Goal: Task Accomplishment & Management: Use online tool/utility

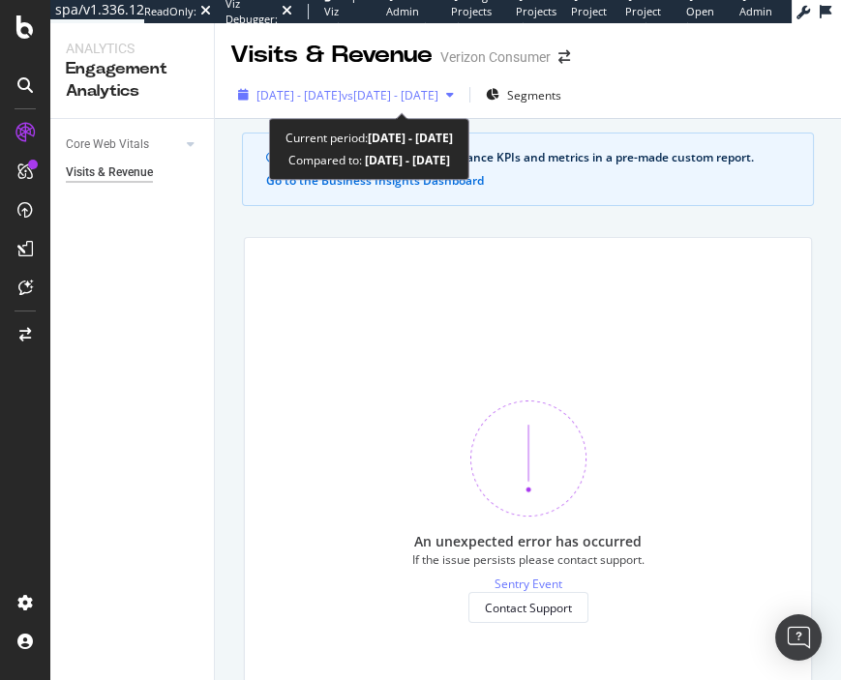
click at [438, 97] on span "vs 2025 Mar. 1st - Mar. 28th" at bounding box center [390, 95] width 97 height 16
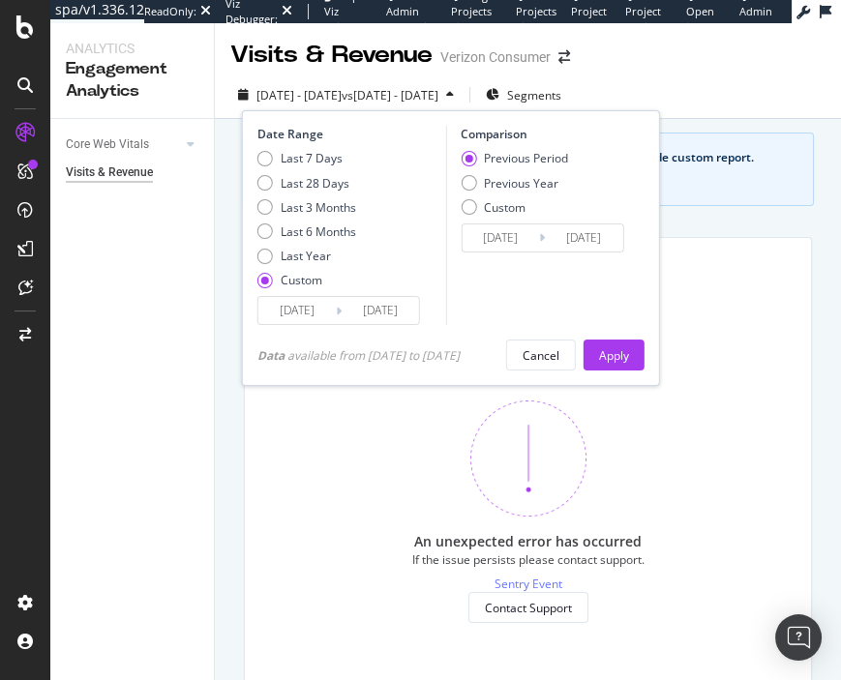
click at [554, 239] on input "2025/03/28" at bounding box center [583, 238] width 77 height 27
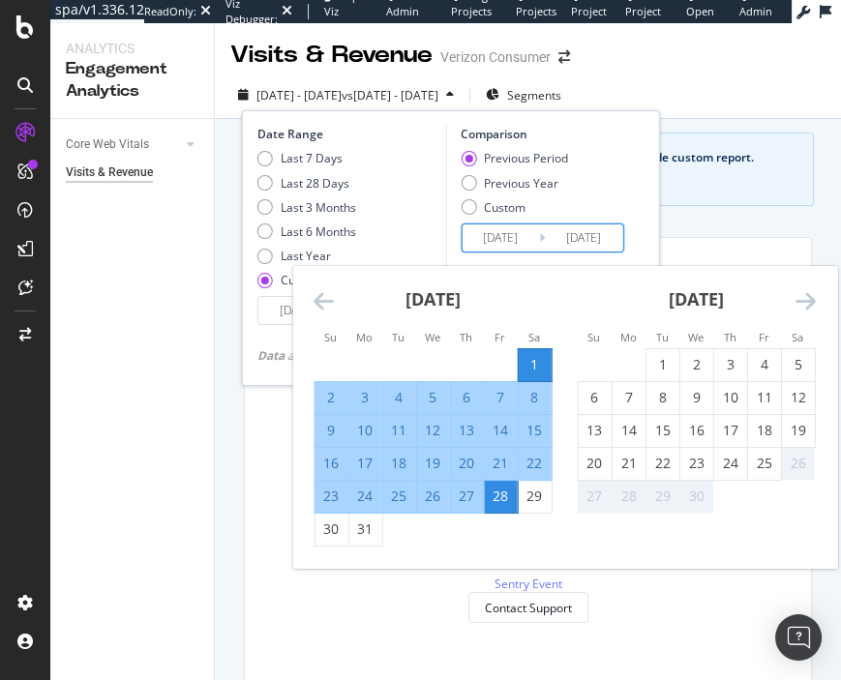
click at [554, 305] on icon "Move forward to switch to the next month." at bounding box center [805, 300] width 20 height 23
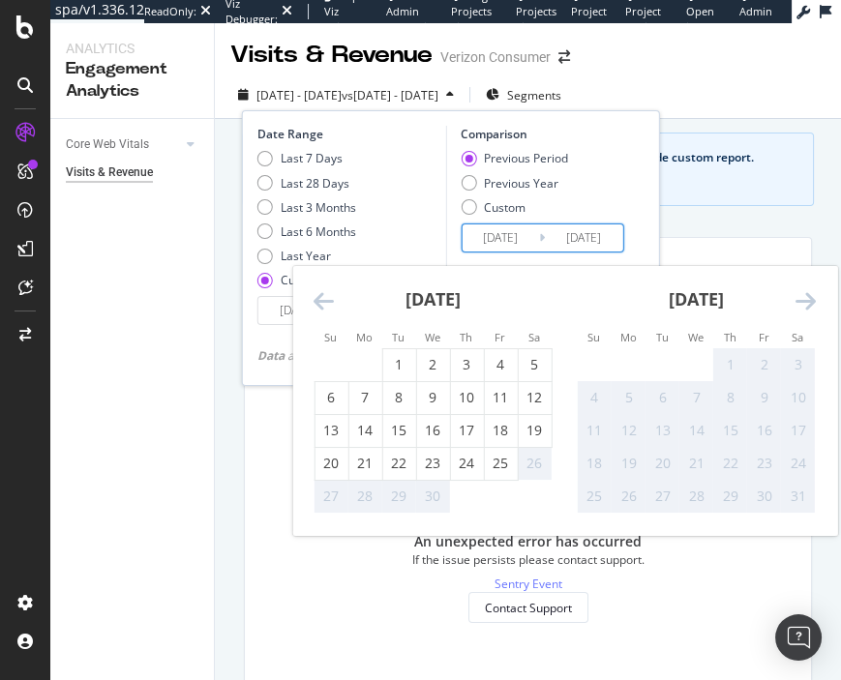
click at [554, 140] on div "Date Range Last 7 Days Last 28 Days Last 3 Months Last 6 Months Last Year Custo…" at bounding box center [450, 225] width 387 height 199
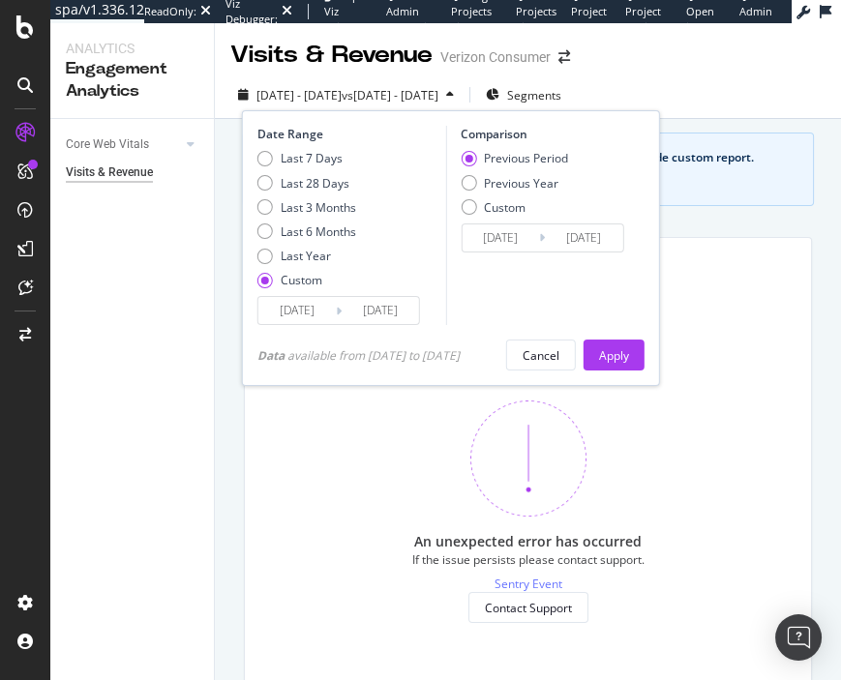
click at [554, 266] on div "An unexpected error has occurred If the issue persists please contact support. …" at bounding box center [528, 512] width 566 height 548
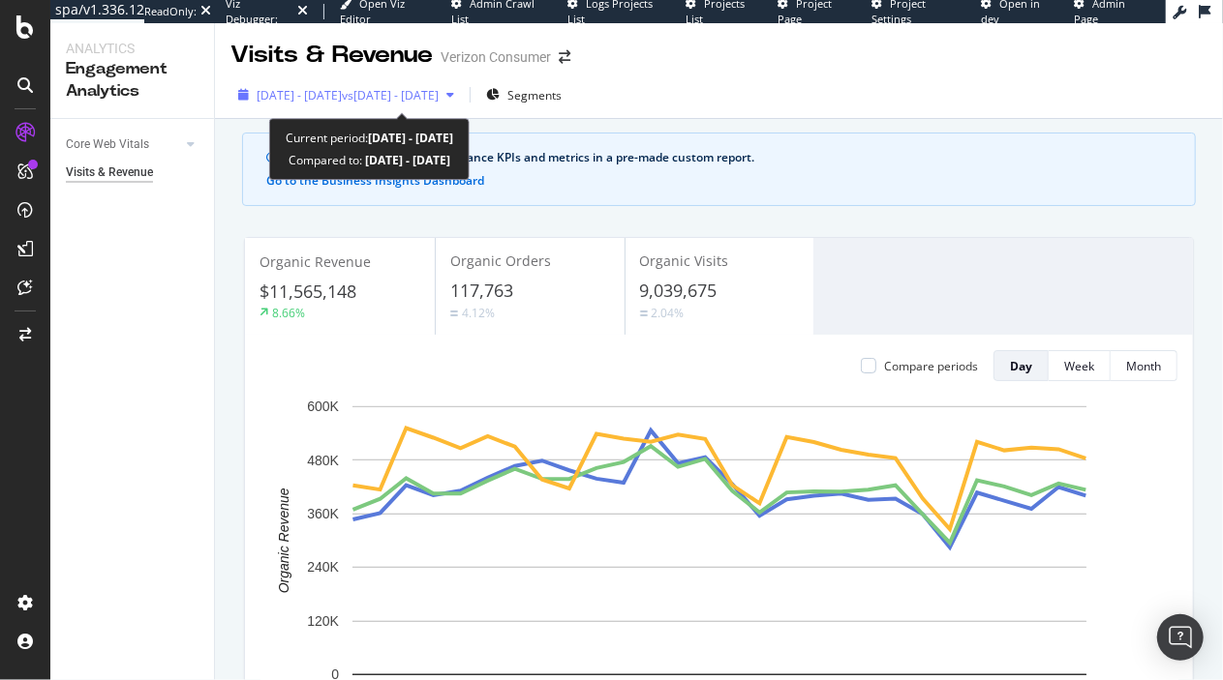
click at [430, 93] on span "vs 2025 Mar. 1st - Mar. 28th" at bounding box center [390, 95] width 97 height 16
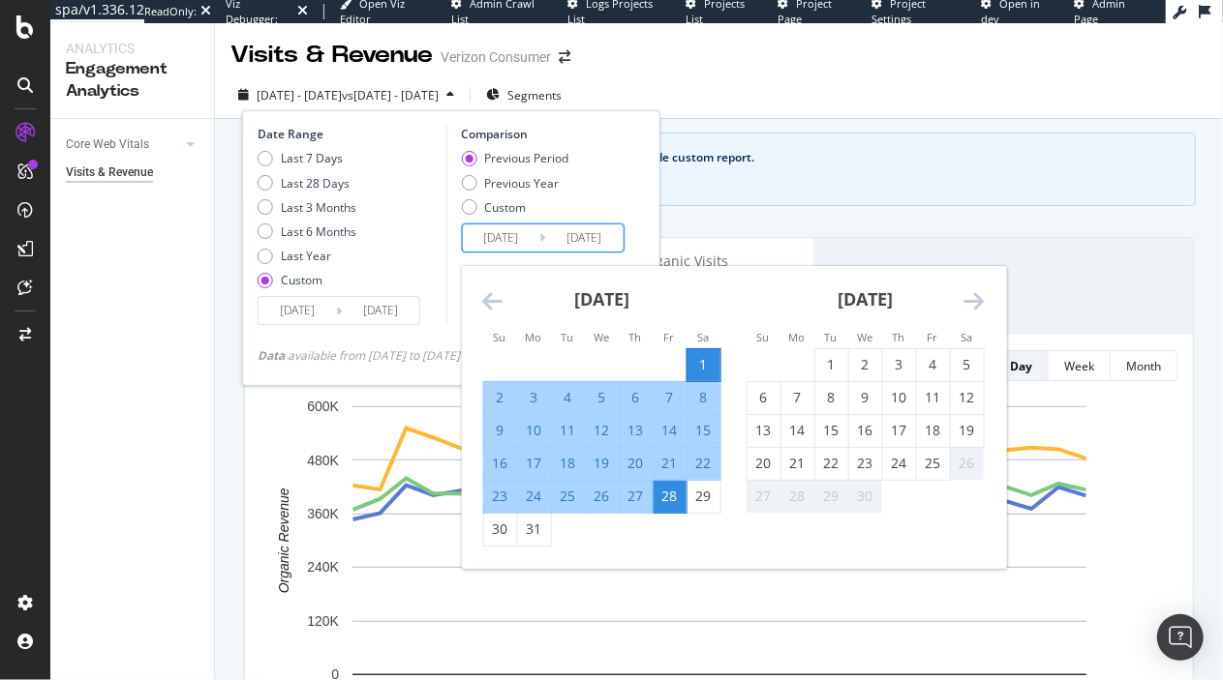
click at [518, 241] on input "2025/03/01" at bounding box center [500, 238] width 77 height 27
click at [975, 301] on icon "Move forward to switch to the next month." at bounding box center [973, 300] width 20 height 23
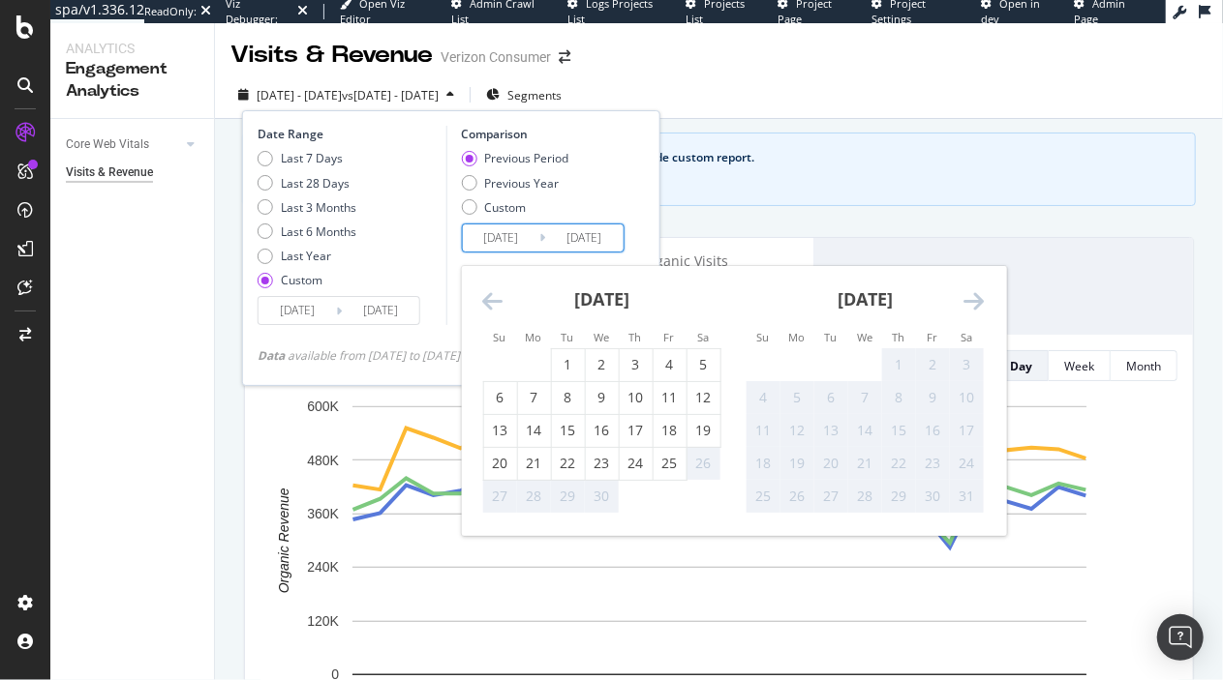
click at [707, 470] on div "26" at bounding box center [702, 463] width 33 height 19
click at [983, 297] on icon "Move forward to switch to the next month." at bounding box center [973, 300] width 20 height 23
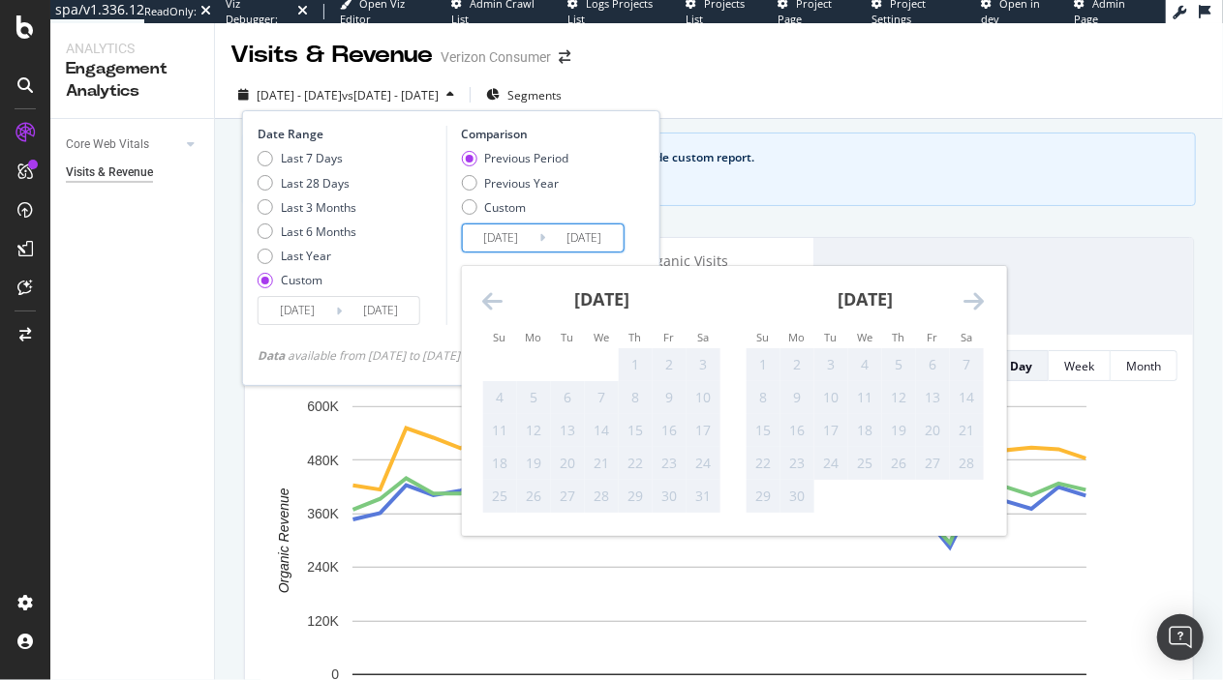
click at [792, 416] on div "16" at bounding box center [796, 431] width 33 height 32
click at [485, 296] on div "May 2025 1 2 3 4 5 6 7 8 9 10 11 12 13 14 15 16 17 18 19 20 21 22 23 24 25 26 2…" at bounding box center [600, 390] width 263 height 248
click at [498, 308] on icon "Move backward to switch to the previous month." at bounding box center [492, 300] width 20 height 23
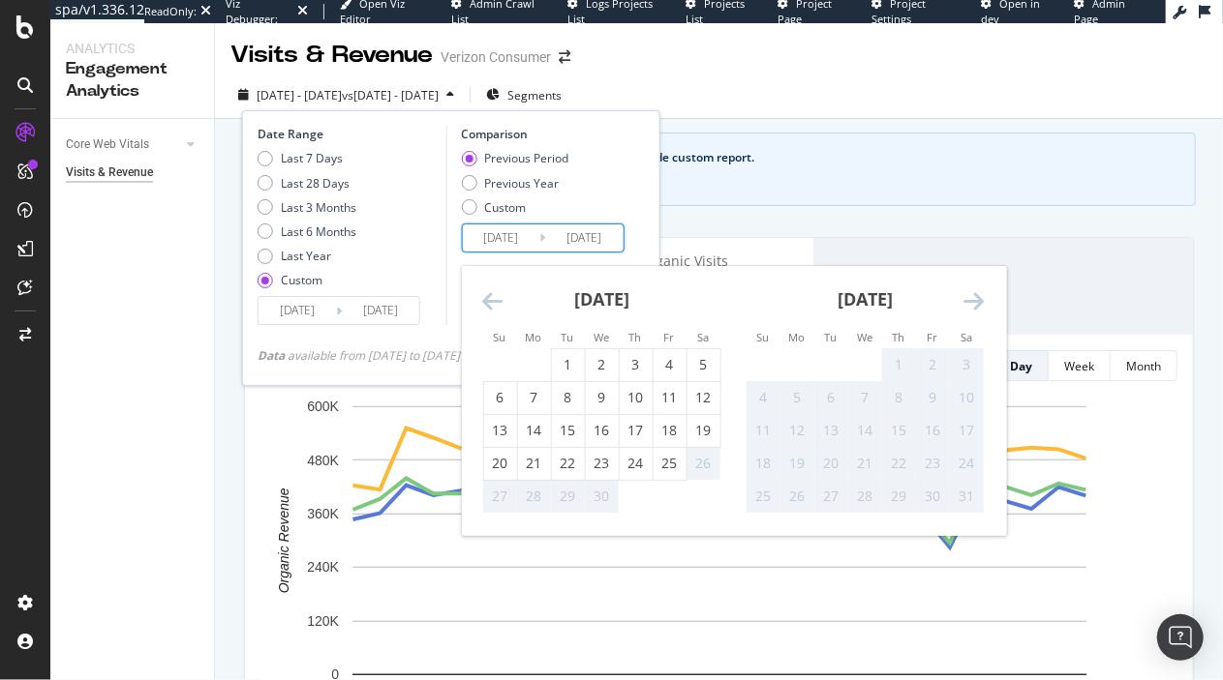
click at [498, 308] on icon "Move backward to switch to the previous month." at bounding box center [492, 300] width 20 height 23
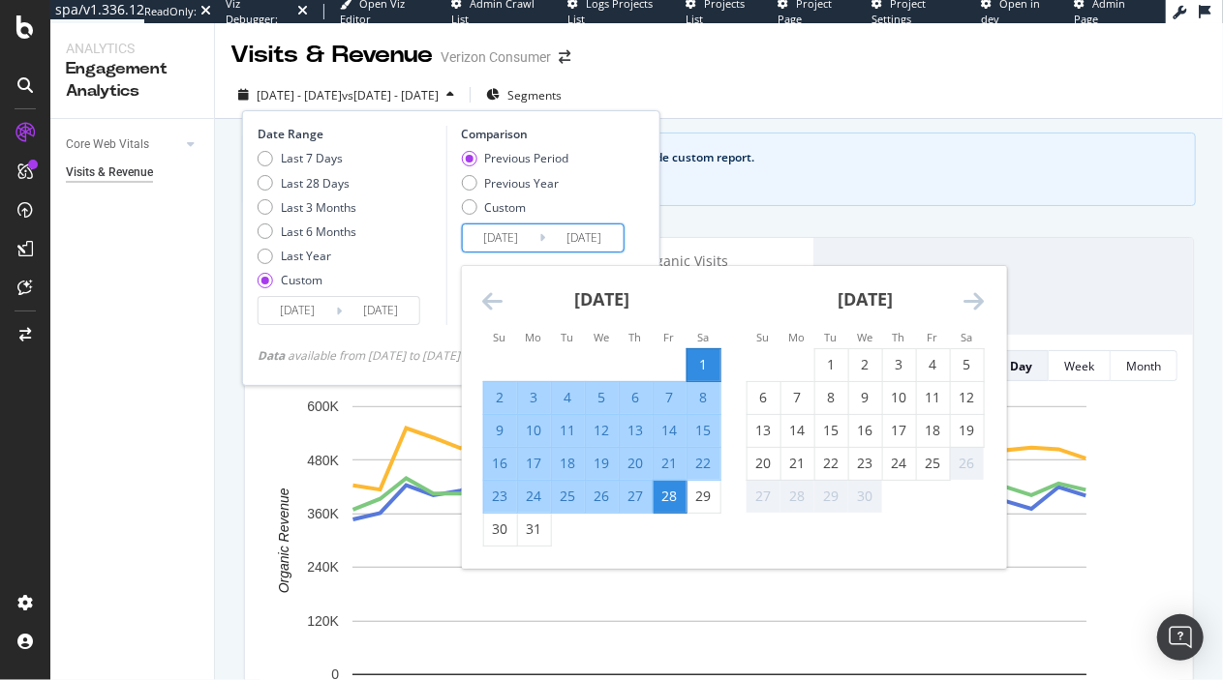
click at [977, 296] on icon "Move forward to switch to the next month." at bounding box center [973, 300] width 20 height 23
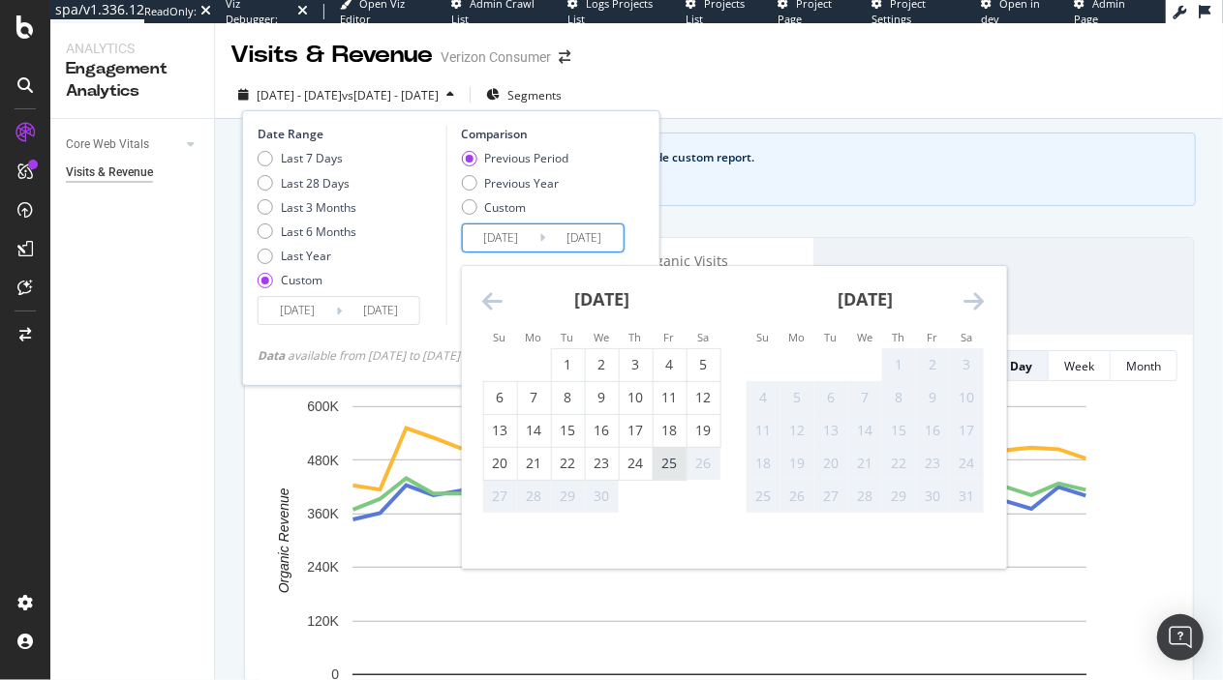
click at [669, 472] on div "25" at bounding box center [668, 463] width 33 height 19
type input "2025/04/25"
click at [339, 312] on icon at bounding box center [339, 311] width 6 height 18
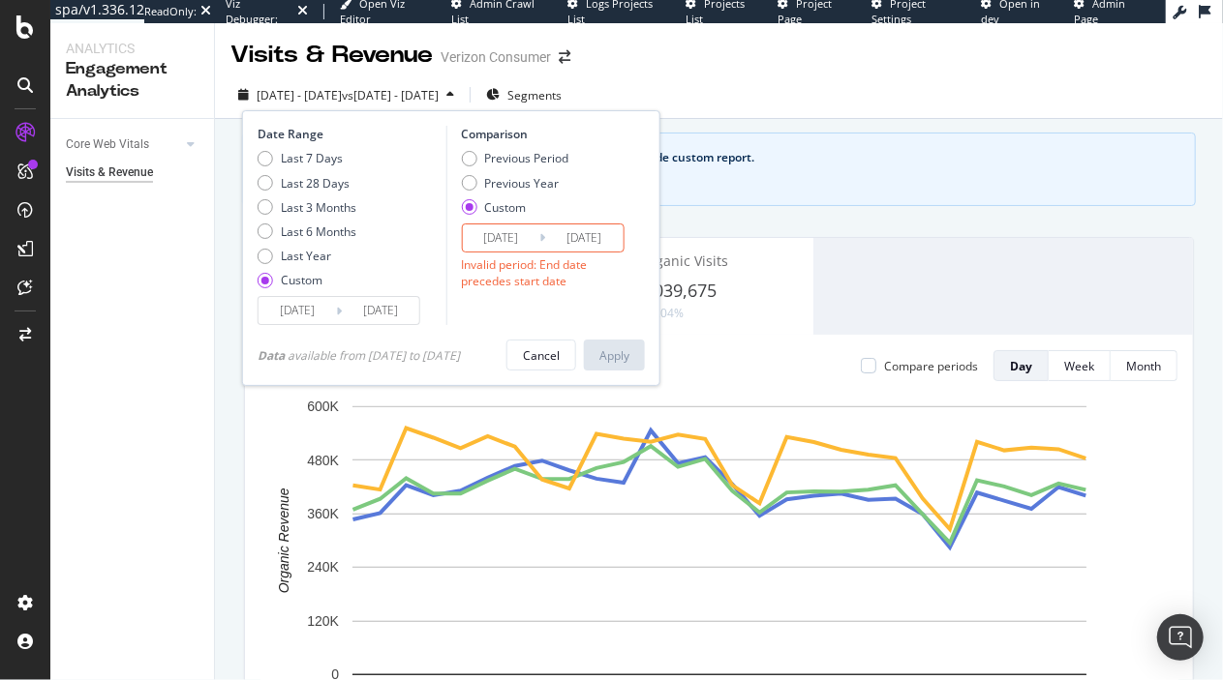
click at [291, 315] on input "2025/03/29" at bounding box center [296, 310] width 77 height 27
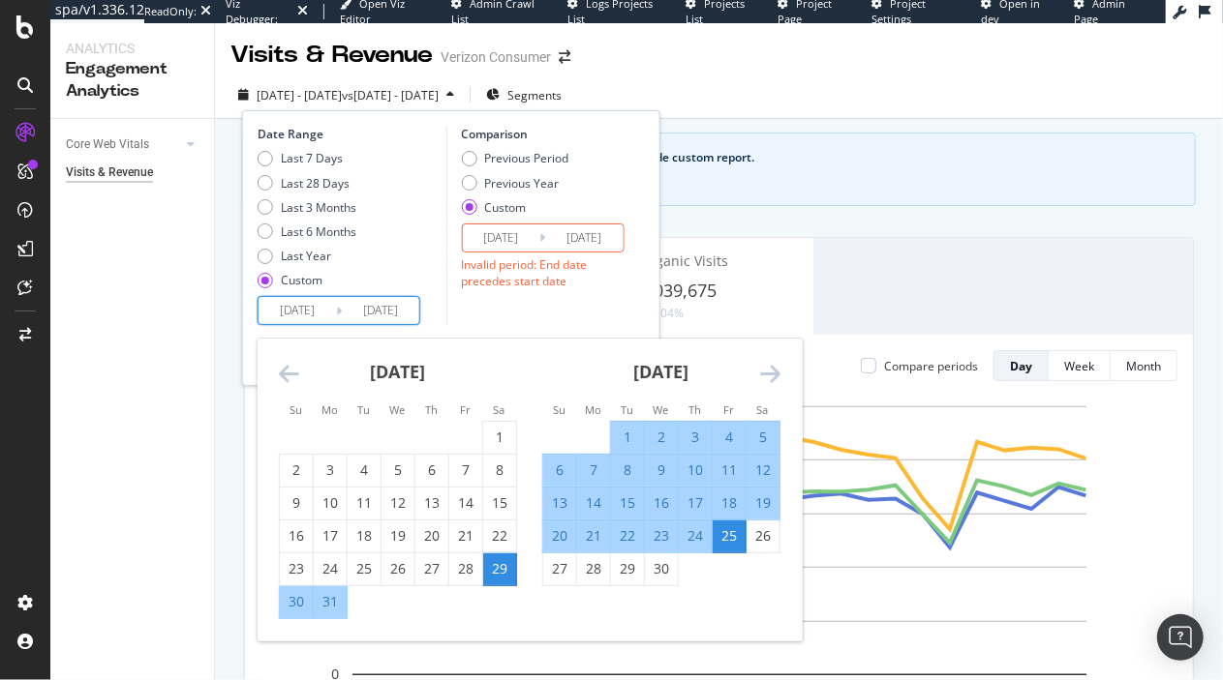
click at [770, 378] on icon "Move forward to switch to the next month." at bounding box center [770, 373] width 20 height 23
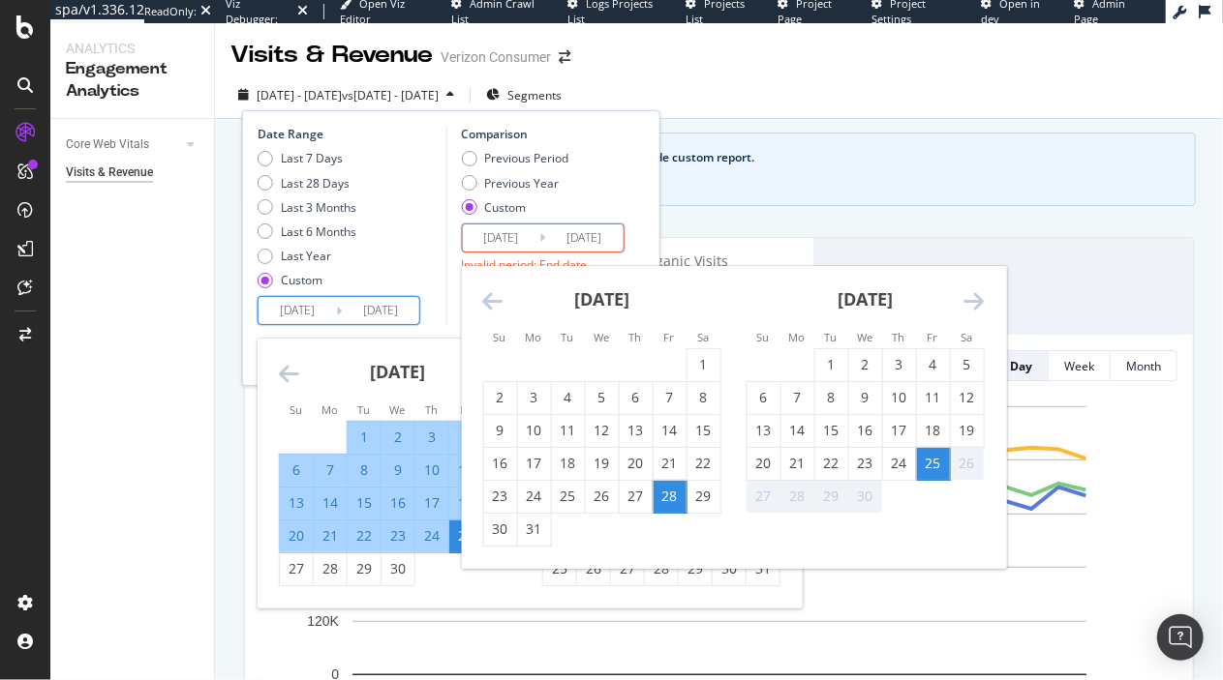
click at [521, 249] on input "2025/04/25" at bounding box center [500, 238] width 77 height 27
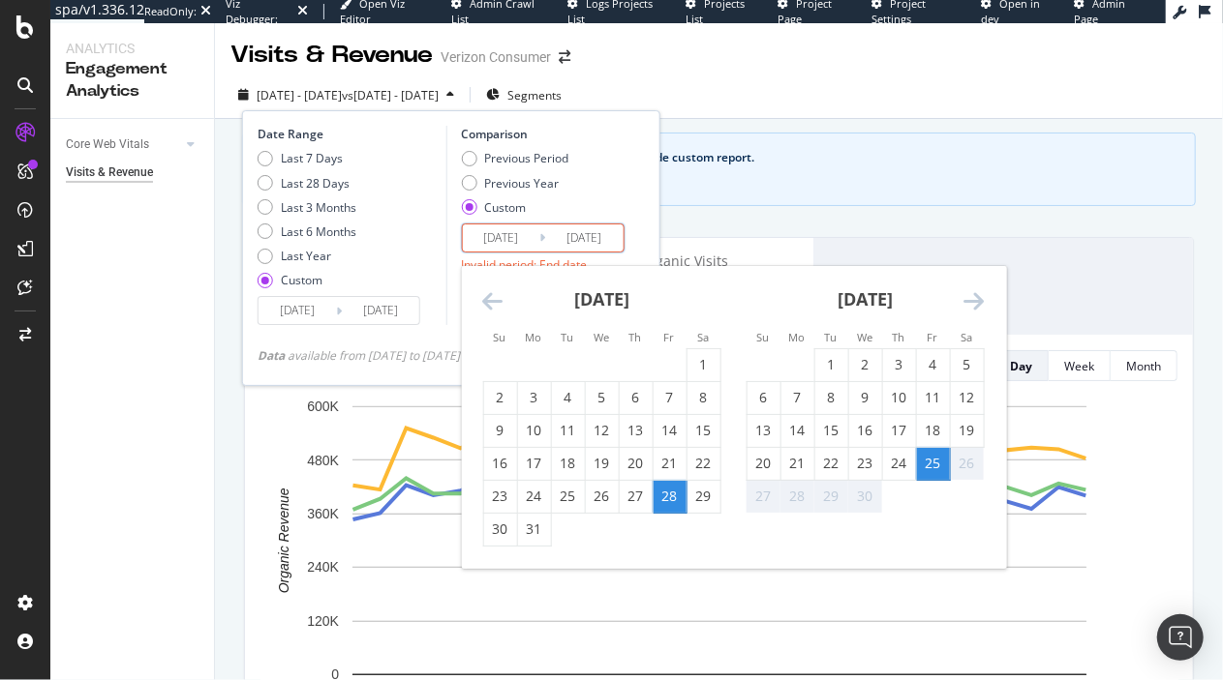
click at [535, 218] on div "Previous Period Previous Year Custom" at bounding box center [514, 186] width 107 height 73
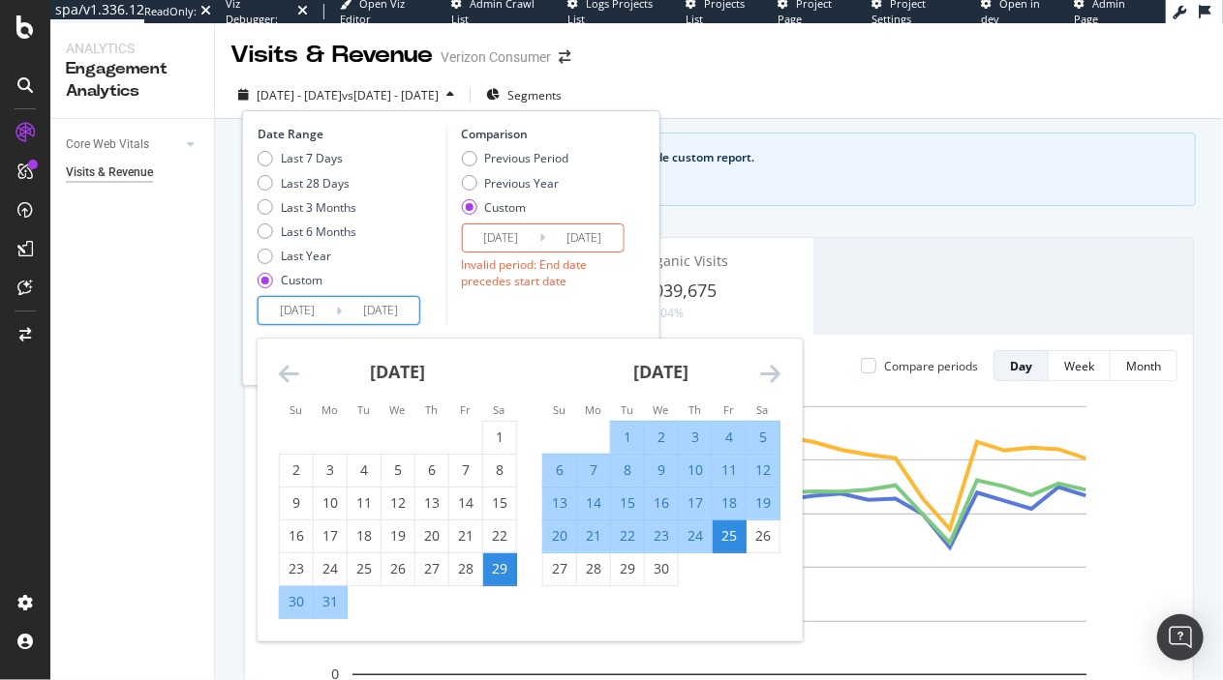
click at [388, 305] on input "2025/04/25" at bounding box center [380, 310] width 77 height 27
click at [770, 369] on icon "Move forward to switch to the next month." at bounding box center [770, 373] width 20 height 23
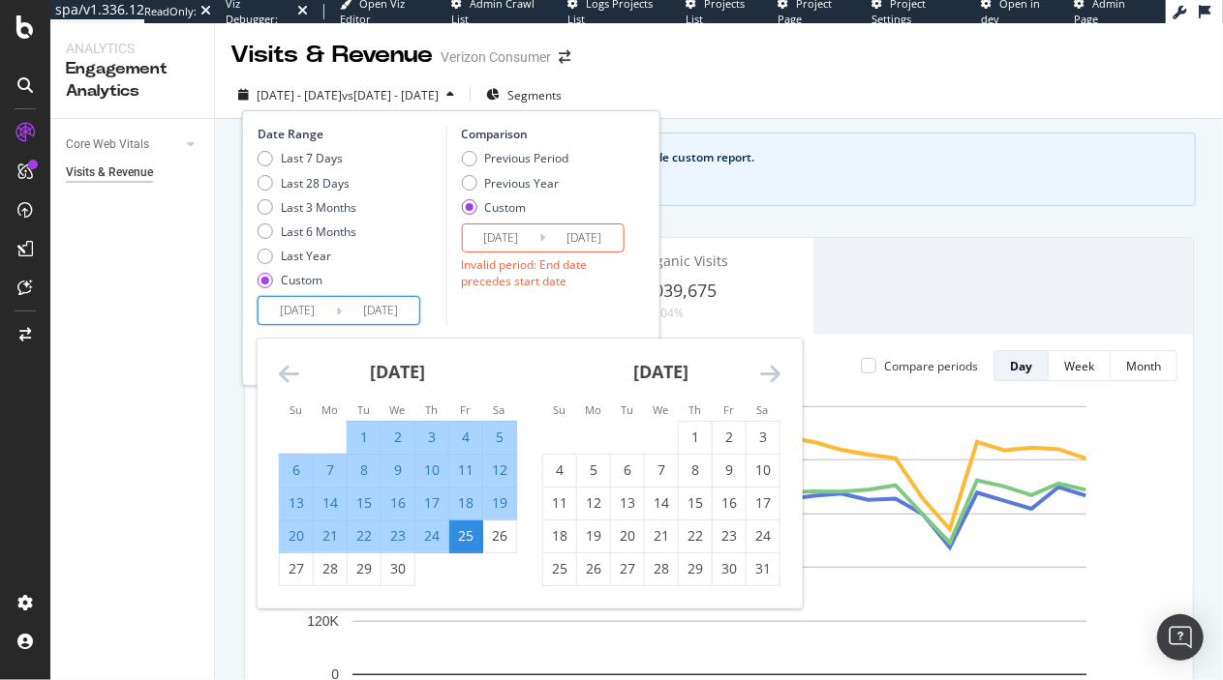
click at [770, 377] on icon "Move forward to switch to the next month." at bounding box center [770, 373] width 20 height 23
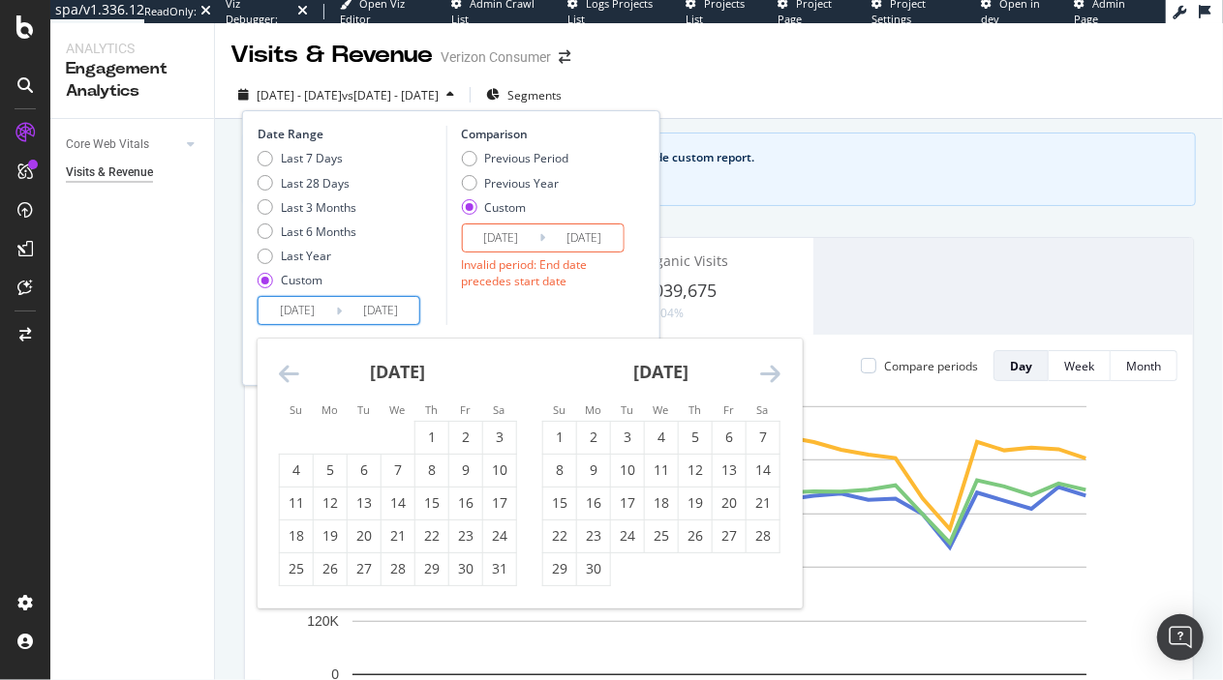
click at [770, 377] on icon "Move forward to switch to the next month." at bounding box center [770, 373] width 20 height 23
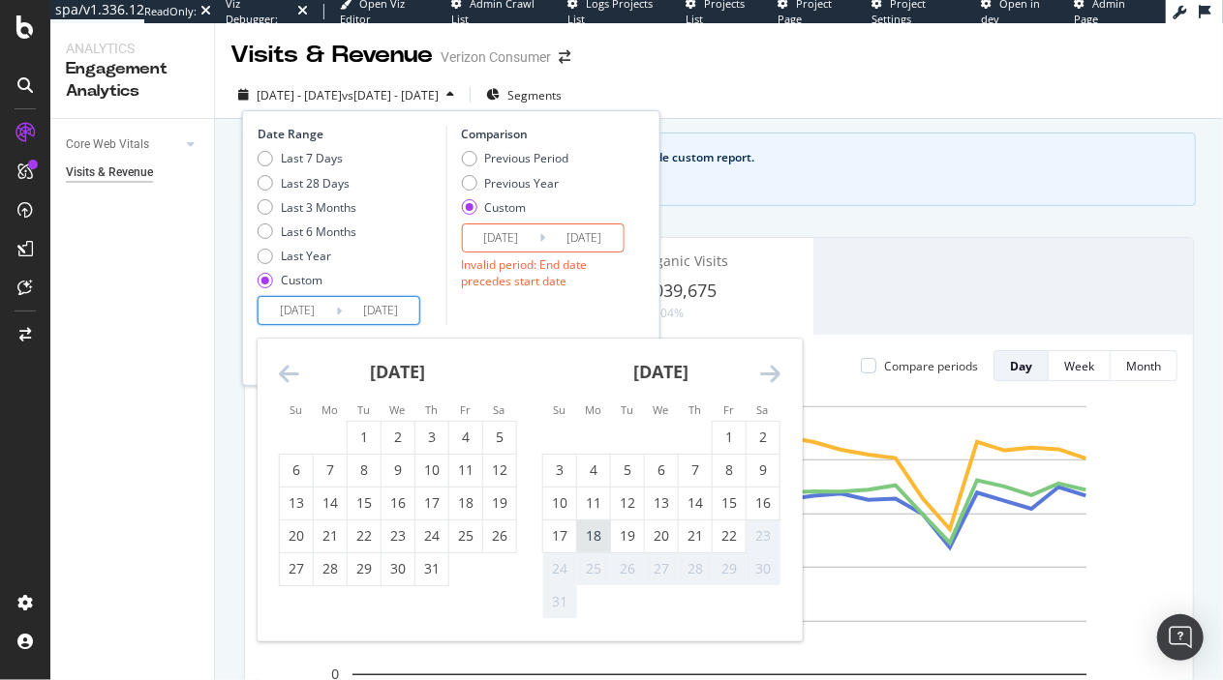
click at [603, 539] on div "18" at bounding box center [593, 536] width 33 height 19
type input "2025/08/18"
type input "2024/11/06"
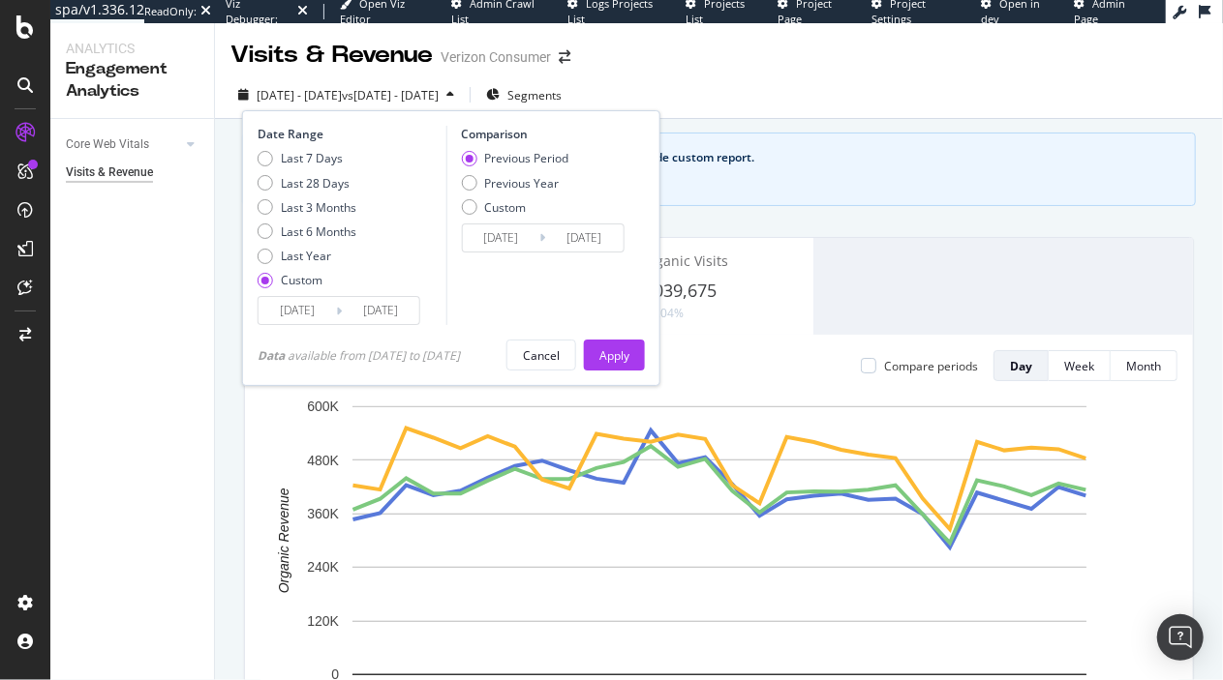
click at [401, 316] on input "2025/08/18" at bounding box center [380, 310] width 77 height 27
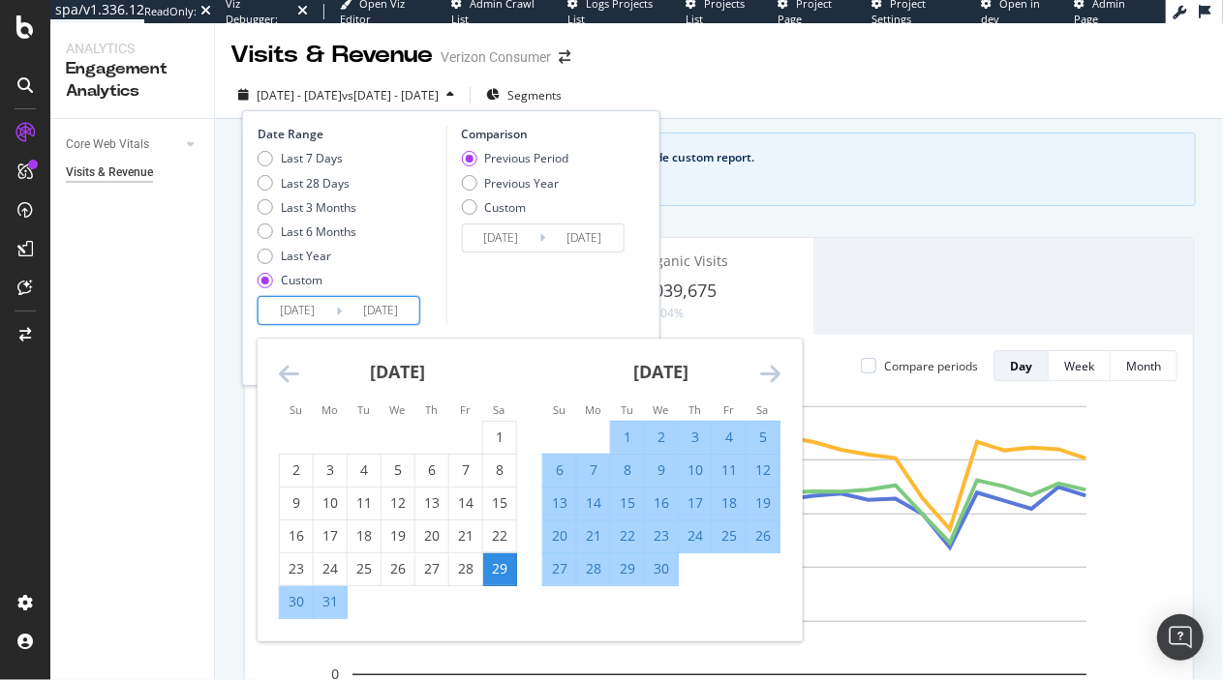
click at [777, 364] on icon "Move forward to switch to the next month." at bounding box center [770, 373] width 20 height 23
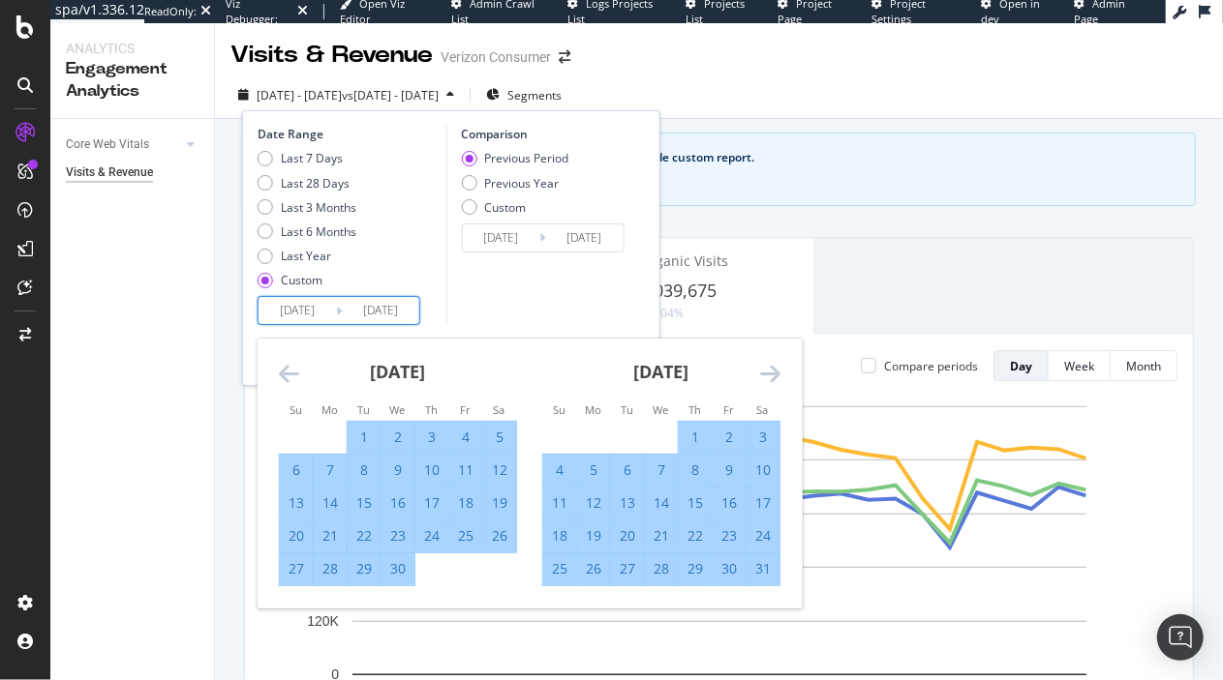
click at [777, 364] on icon "Move forward to switch to the next month." at bounding box center [770, 373] width 20 height 23
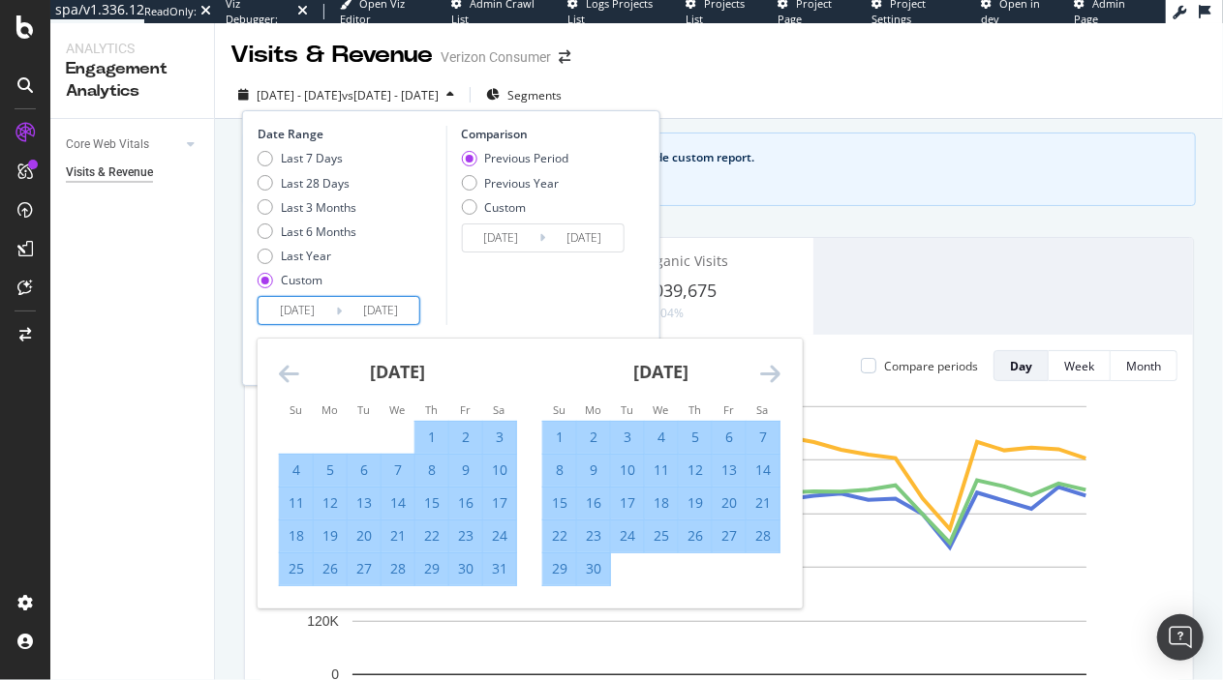
click at [777, 364] on icon "Move forward to switch to the next month." at bounding box center [770, 373] width 20 height 23
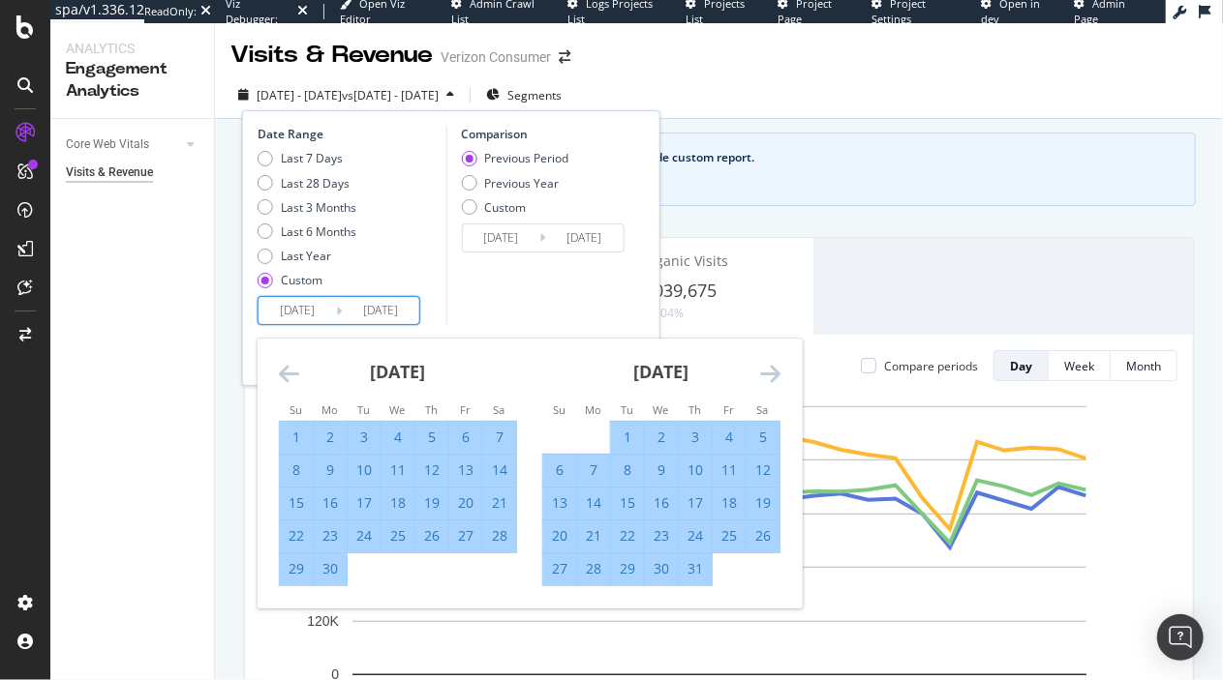
click at [777, 364] on icon "Move forward to switch to the next month." at bounding box center [770, 373] width 20 height 23
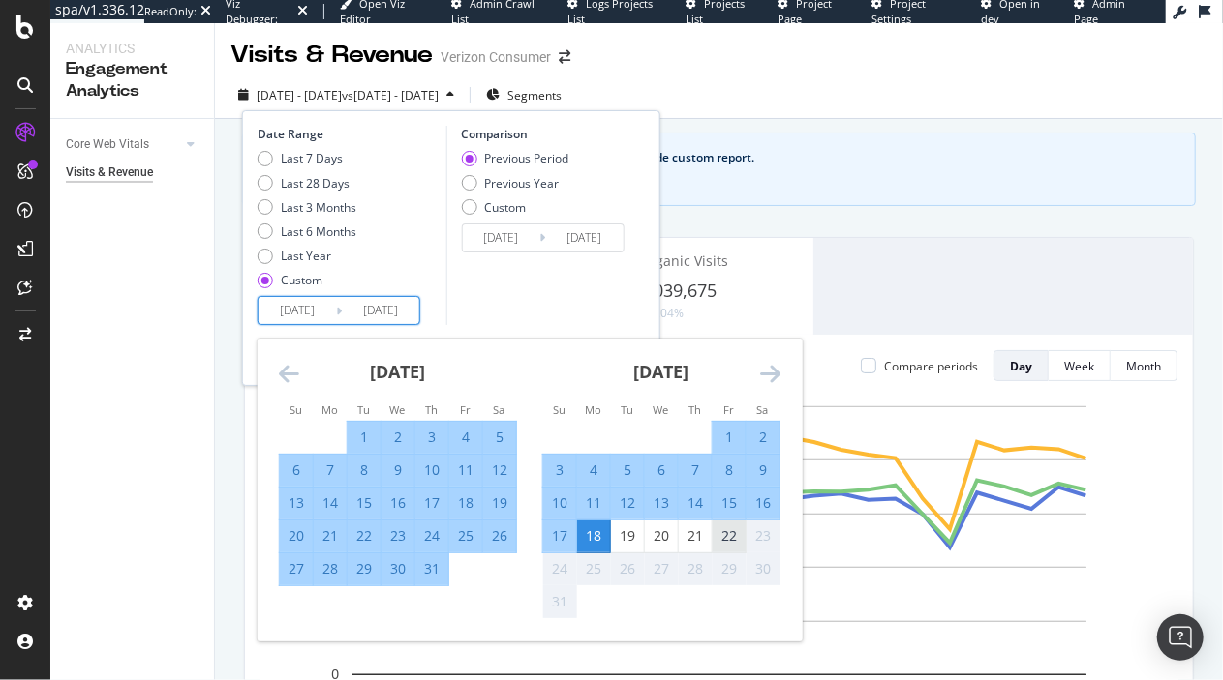
click at [718, 542] on div "22" at bounding box center [728, 536] width 33 height 19
type input "2025/08/22"
type input "2024/11/02"
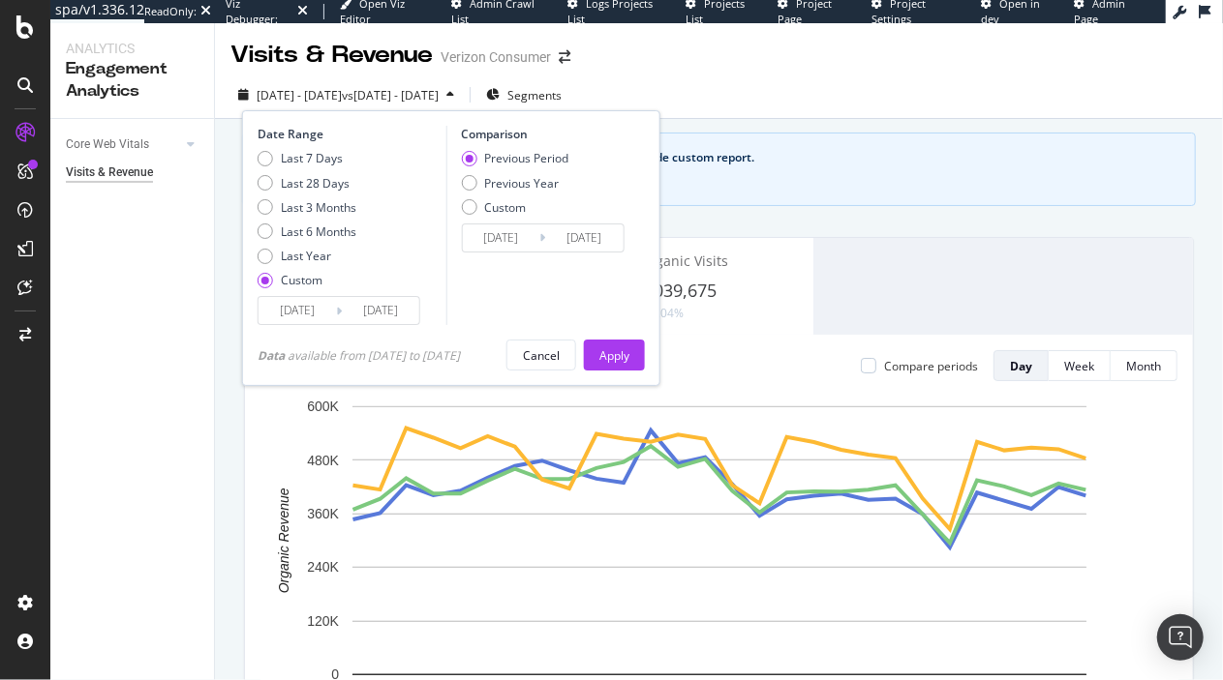
click at [274, 308] on input "2025/03/29" at bounding box center [296, 310] width 77 height 27
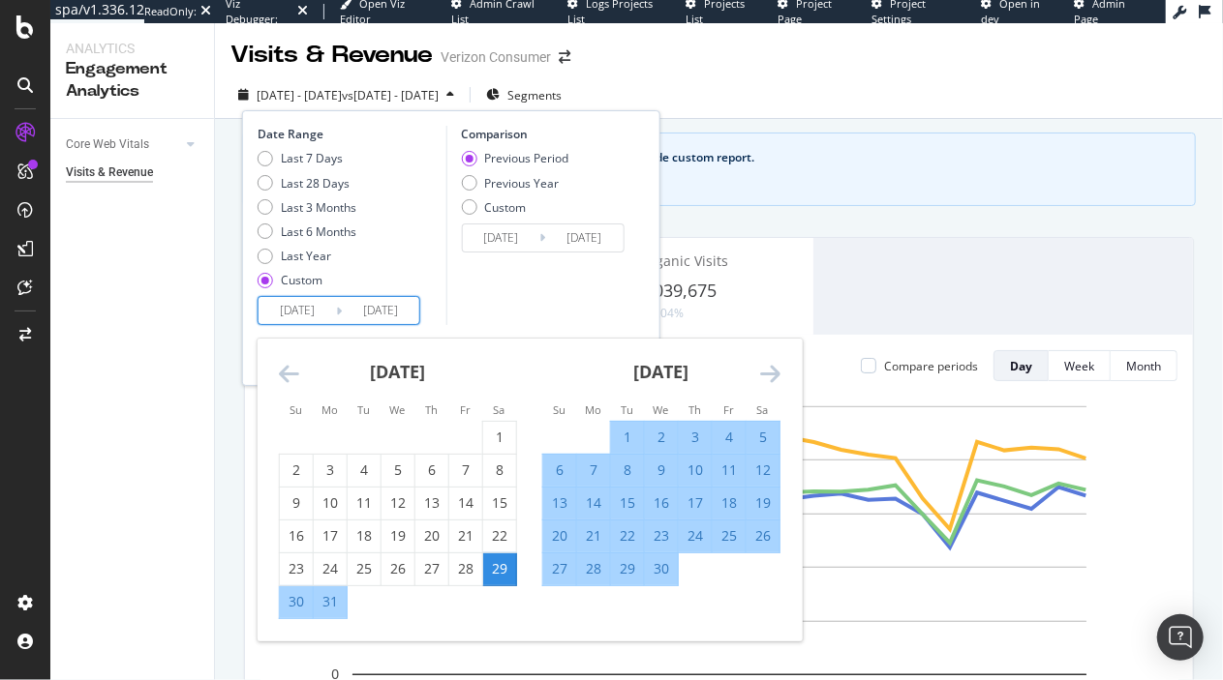
click at [773, 371] on icon "Move forward to switch to the next month." at bounding box center [770, 373] width 20 height 23
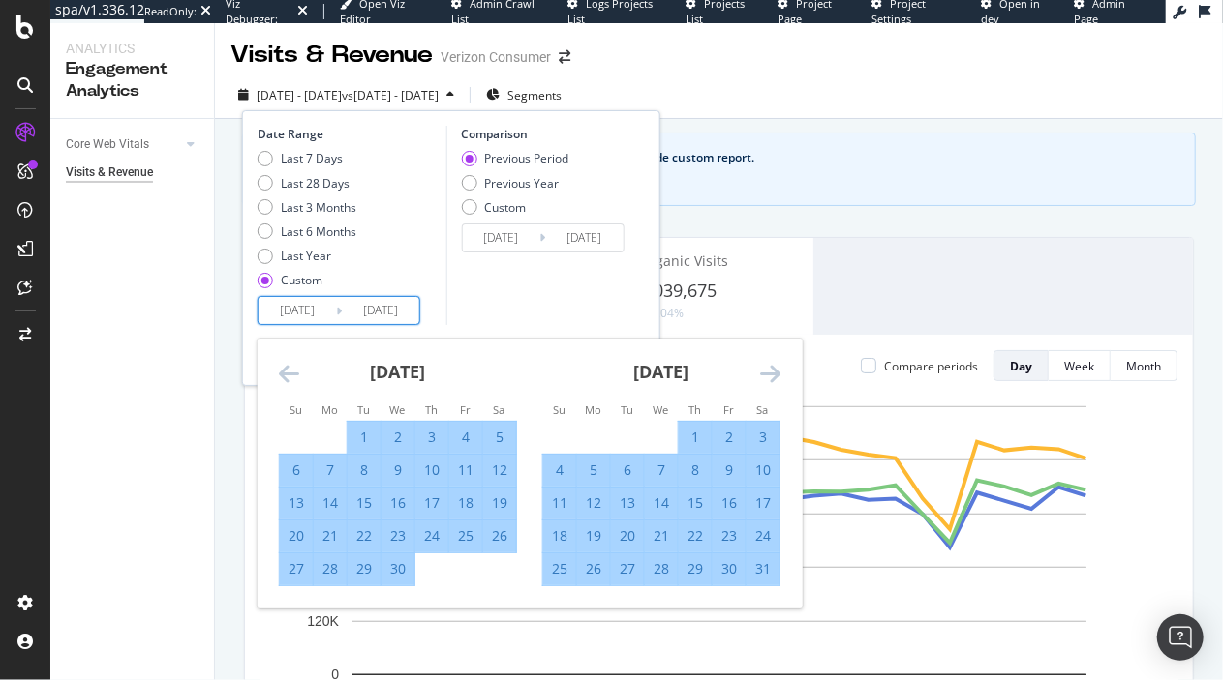
click at [773, 371] on icon "Move forward to switch to the next month." at bounding box center [770, 373] width 20 height 23
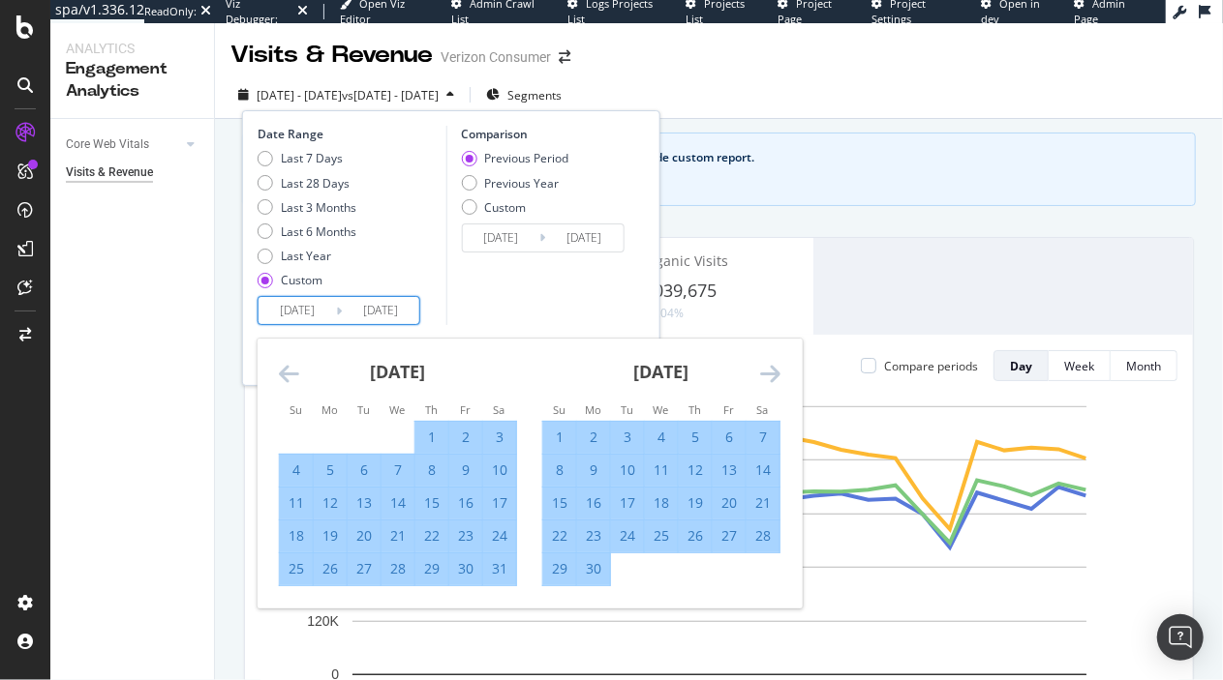
click at [773, 371] on icon "Move forward to switch to the next month." at bounding box center [770, 373] width 20 height 23
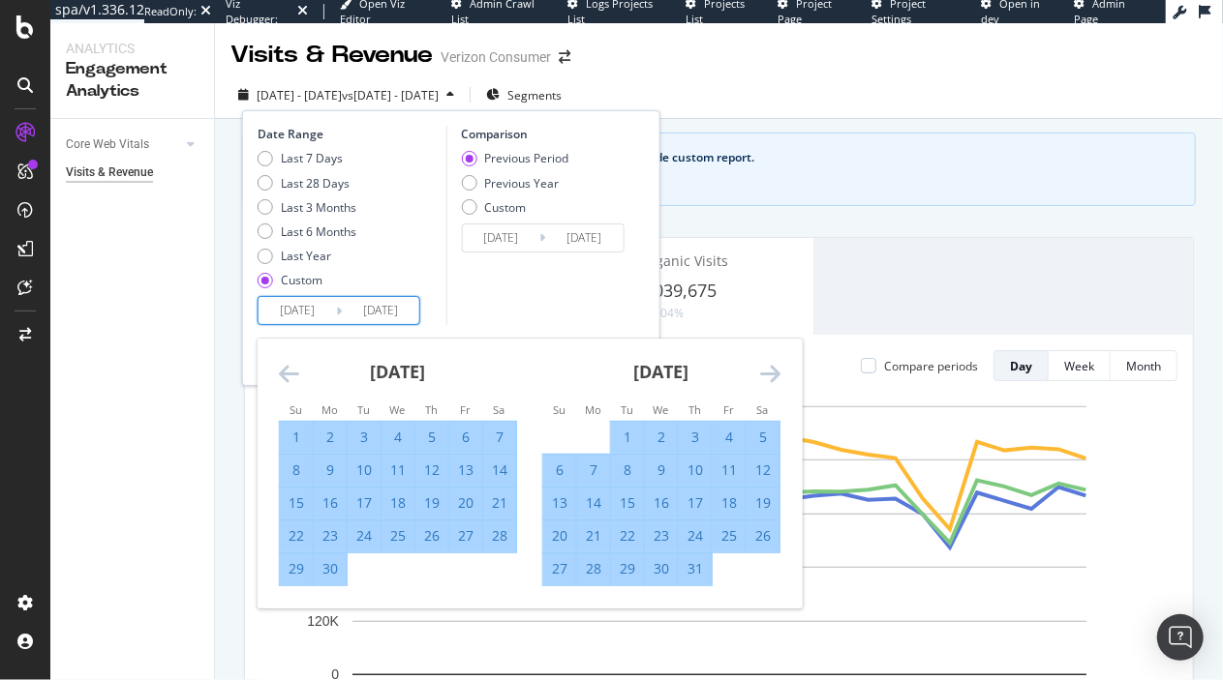
click at [773, 371] on icon "Move forward to switch to the next month." at bounding box center [770, 373] width 20 height 23
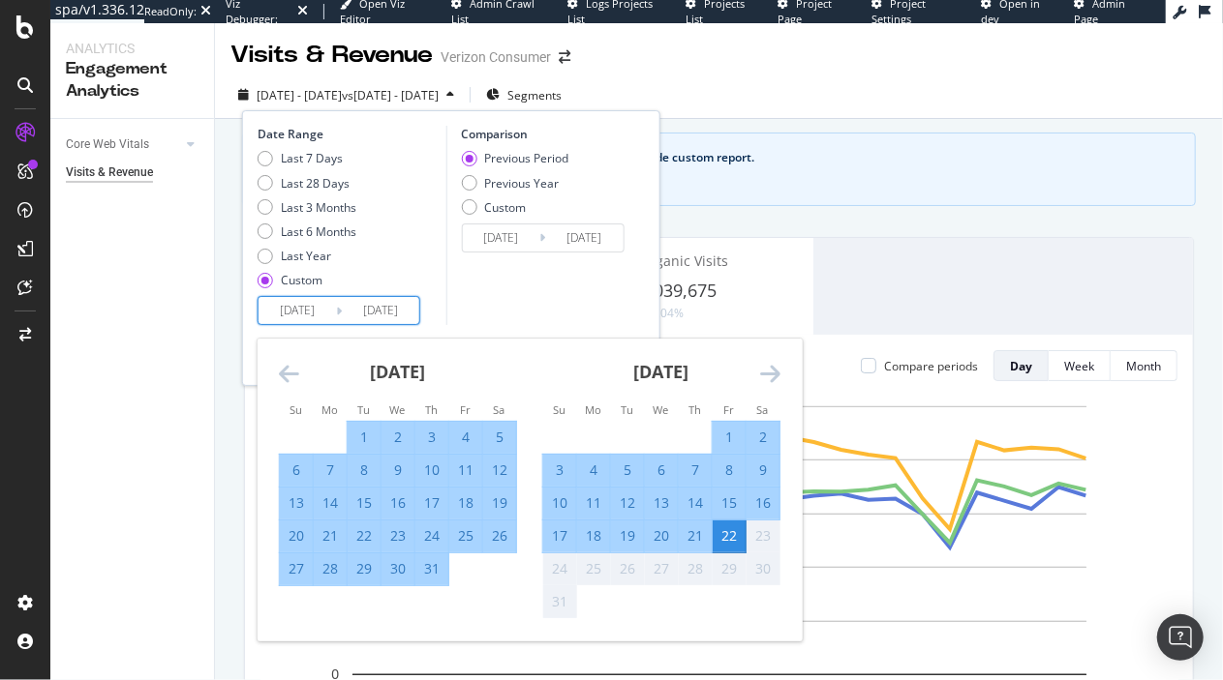
click at [584, 538] on div "18" at bounding box center [593, 536] width 33 height 19
type input "2025/08/18"
type input "2025/08/13"
type input "2025/08/17"
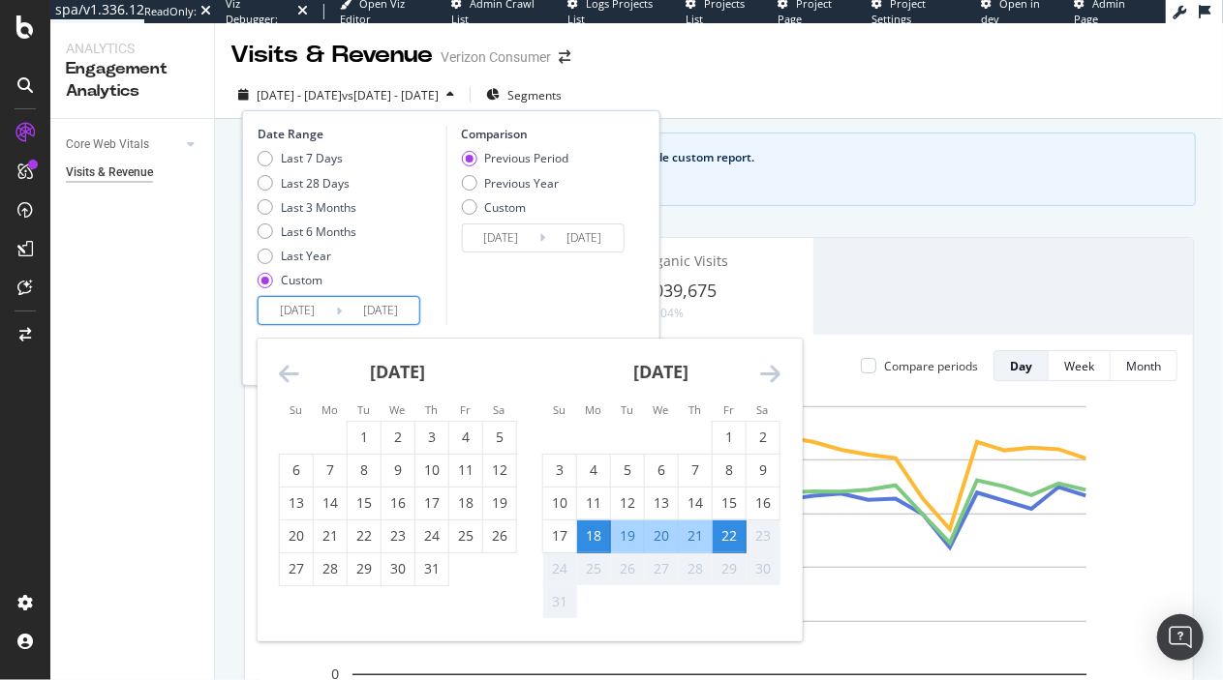
click at [588, 273] on div "Comparison Previous Period Previous Year Custom 2025/08/13 Navigate forward to …" at bounding box center [537, 225] width 184 height 199
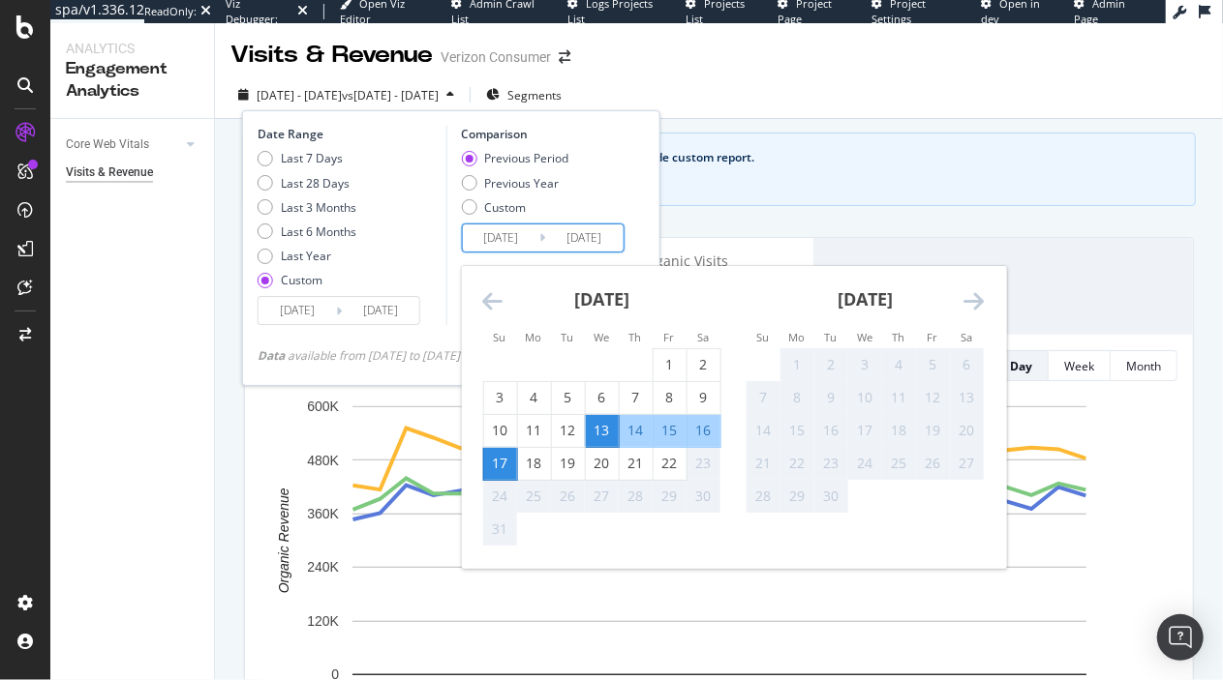
click at [588, 240] on input "2025/08/17" at bounding box center [583, 238] width 77 height 27
click at [519, 212] on div "Custom" at bounding box center [505, 207] width 42 height 16
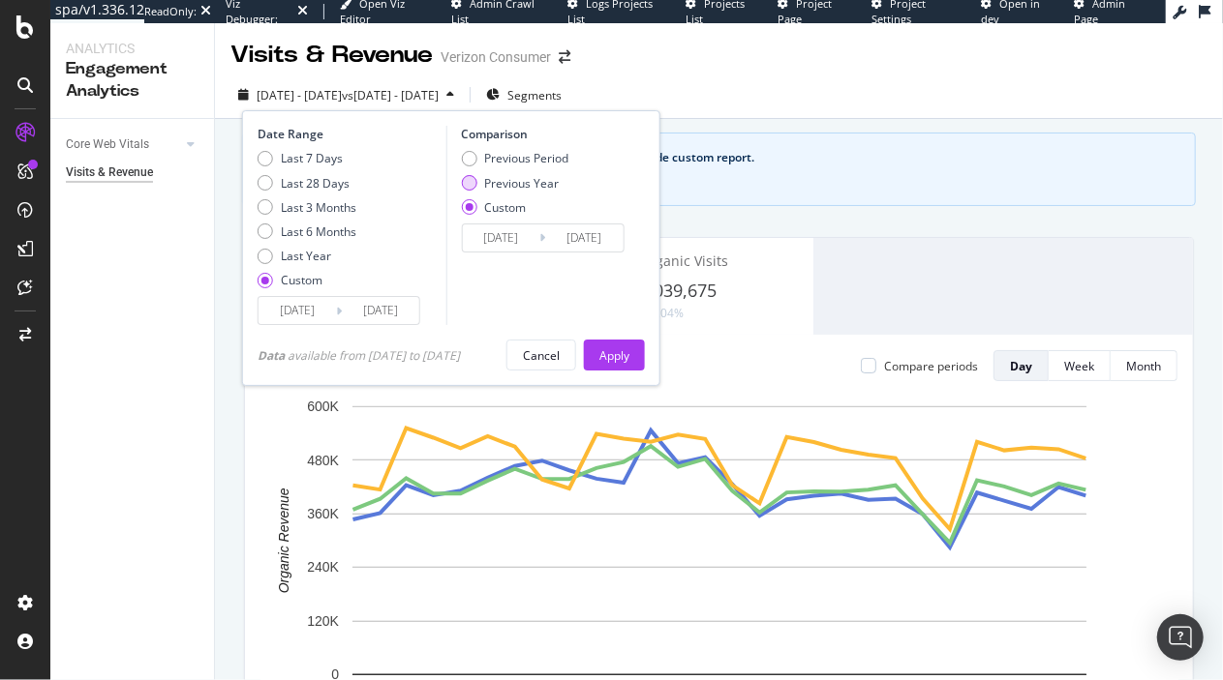
click at [518, 185] on div "Previous Year" at bounding box center [521, 183] width 75 height 16
type input "2024/08/19"
type input "2024/08/23"
click at [529, 154] on div "Previous Period" at bounding box center [526, 158] width 84 height 16
type input "2025/08/13"
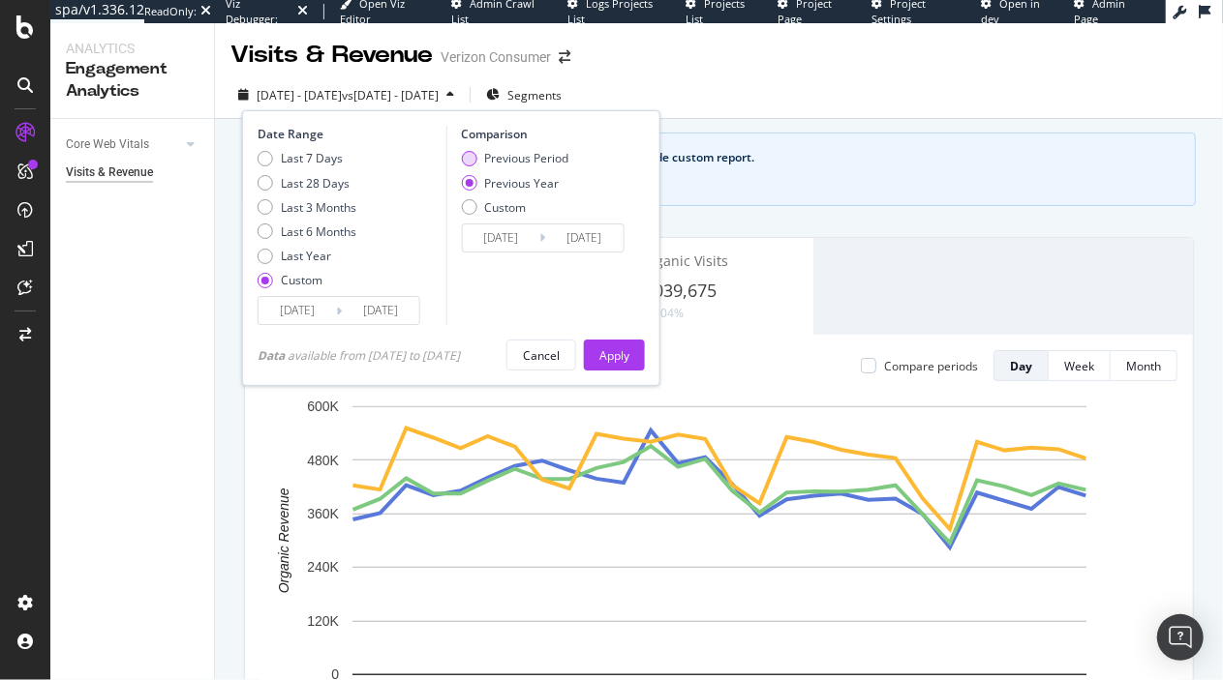
type input "2025/08/17"
click at [508, 201] on div "Custom" at bounding box center [505, 207] width 42 height 16
click at [531, 238] on input "2025/08/13" at bounding box center [500, 238] width 77 height 27
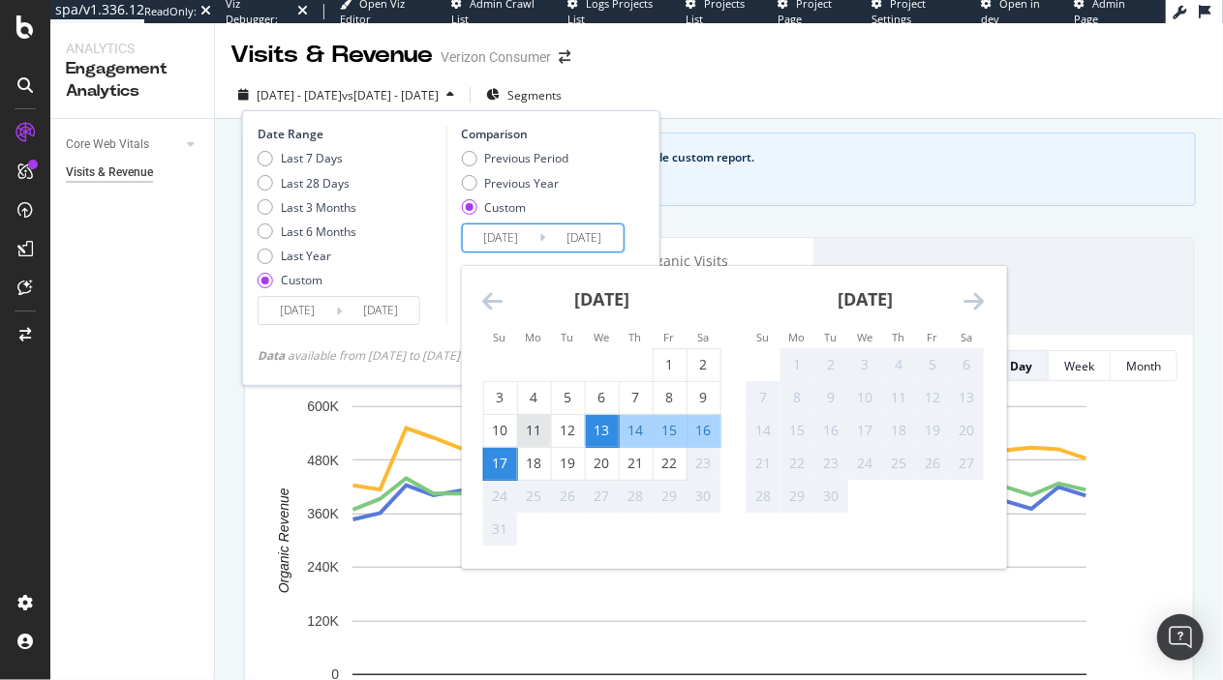
click at [535, 425] on div "11" at bounding box center [533, 430] width 33 height 19
type input "2025/08/11"
click at [609, 240] on input "2025/08/17" at bounding box center [583, 238] width 77 height 27
click at [651, 439] on div "14" at bounding box center [635, 431] width 33 height 32
type input "2025/08/14"
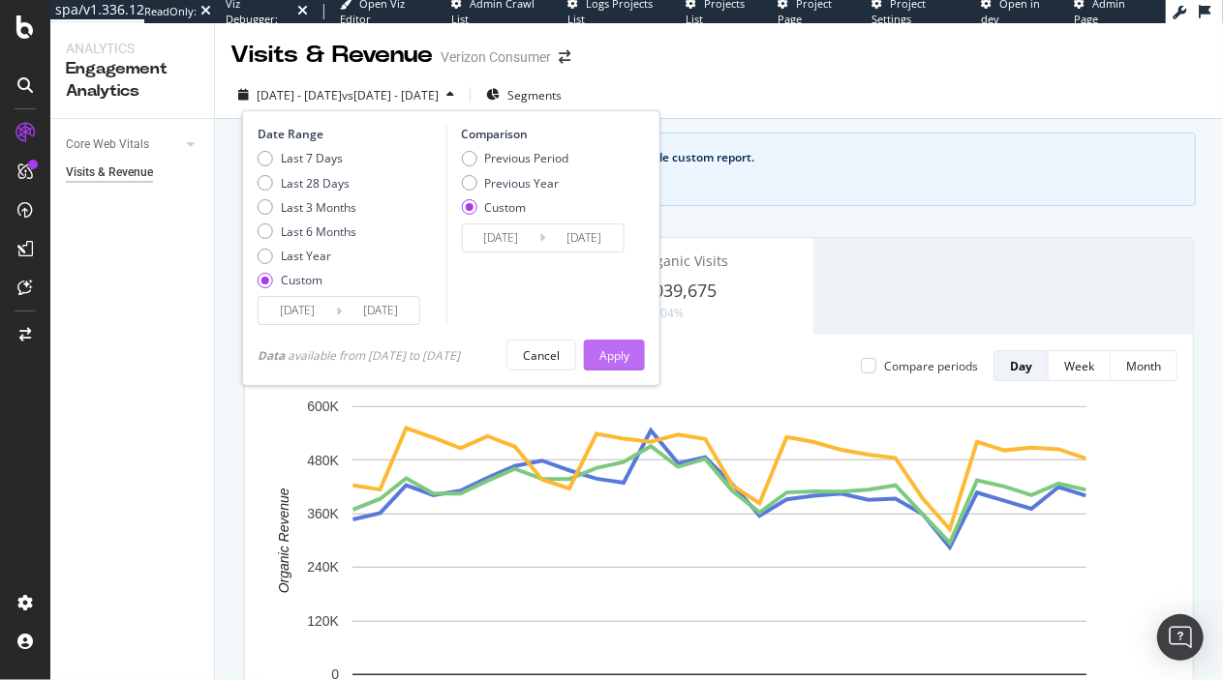
click at [637, 351] on button "Apply" at bounding box center [614, 355] width 61 height 31
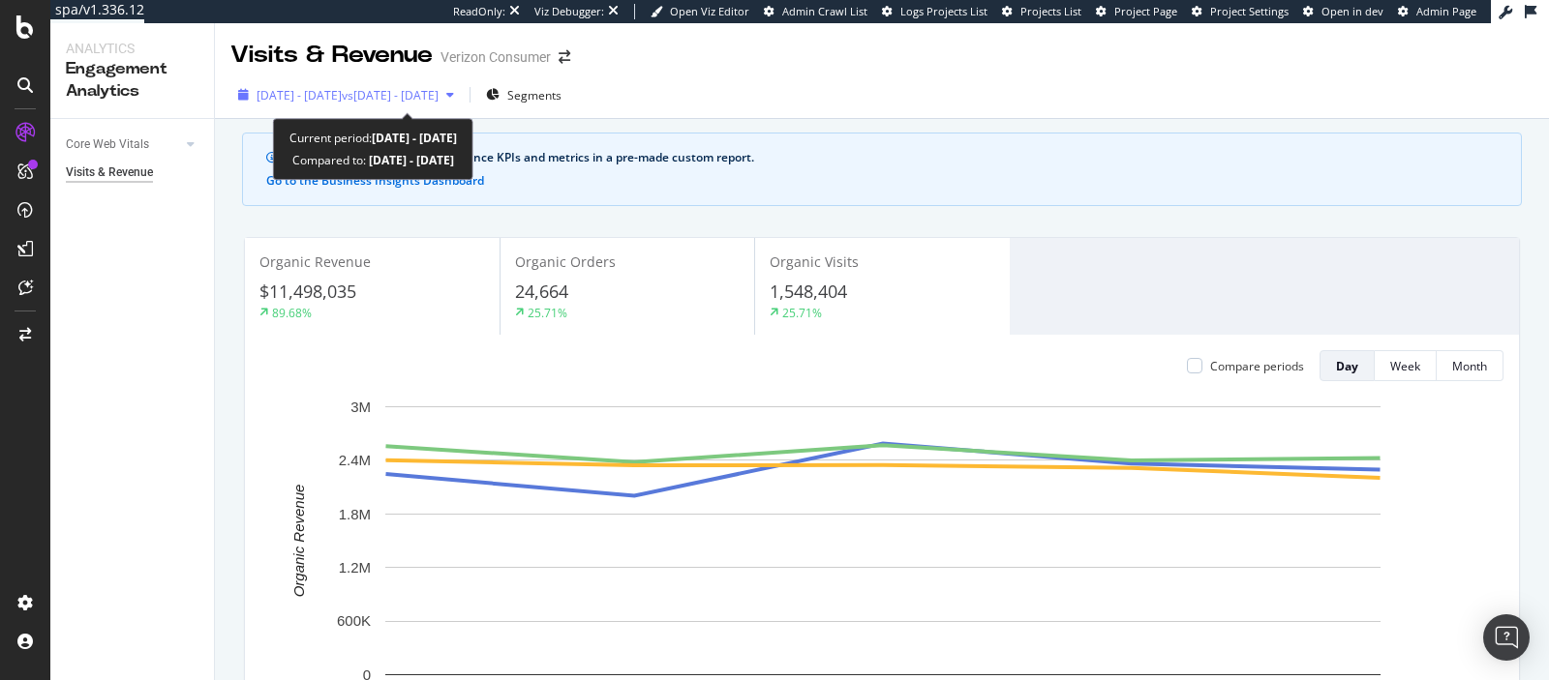
click at [342, 96] on span "2025 Aug. 18th - Aug. 22nd" at bounding box center [299, 95] width 85 height 16
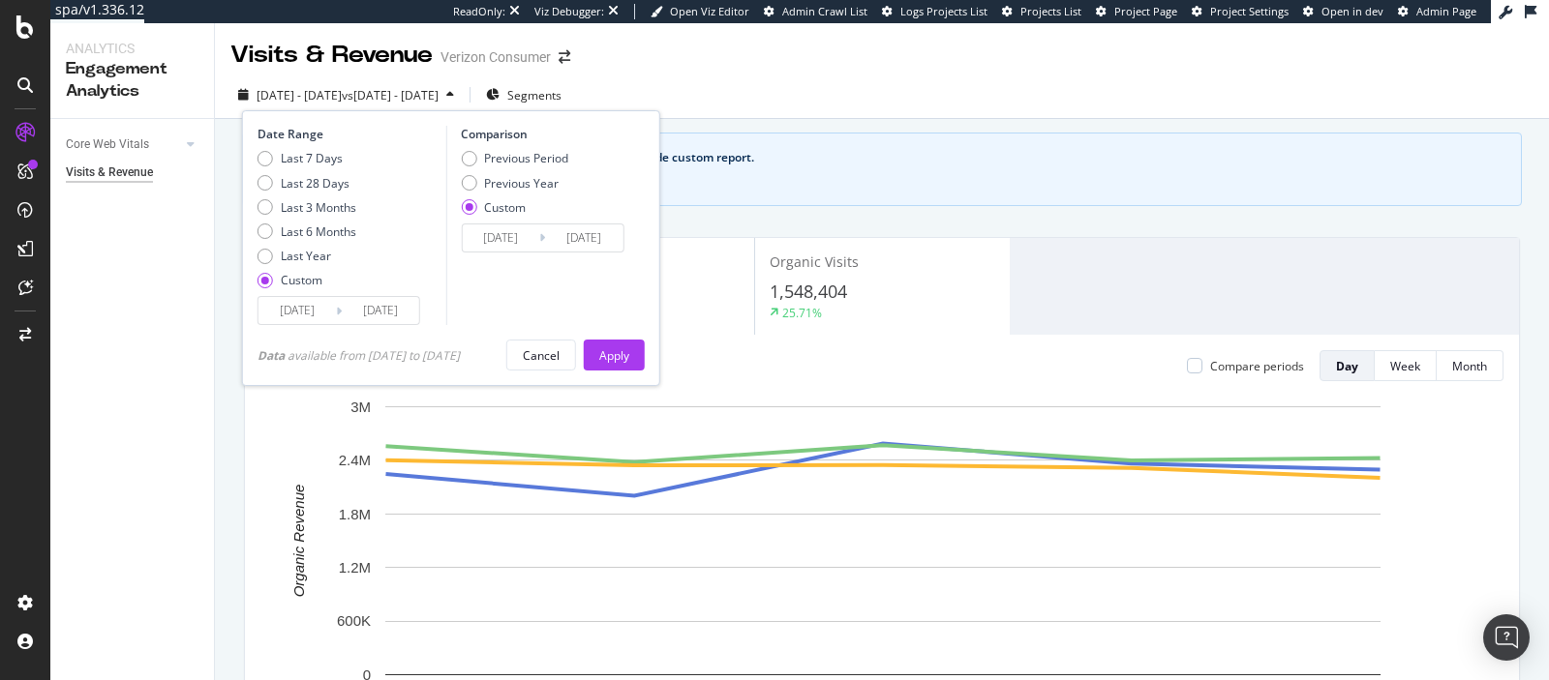
click at [342, 96] on span "2025 Aug. 18th - Aug. 22nd" at bounding box center [299, 95] width 85 height 16
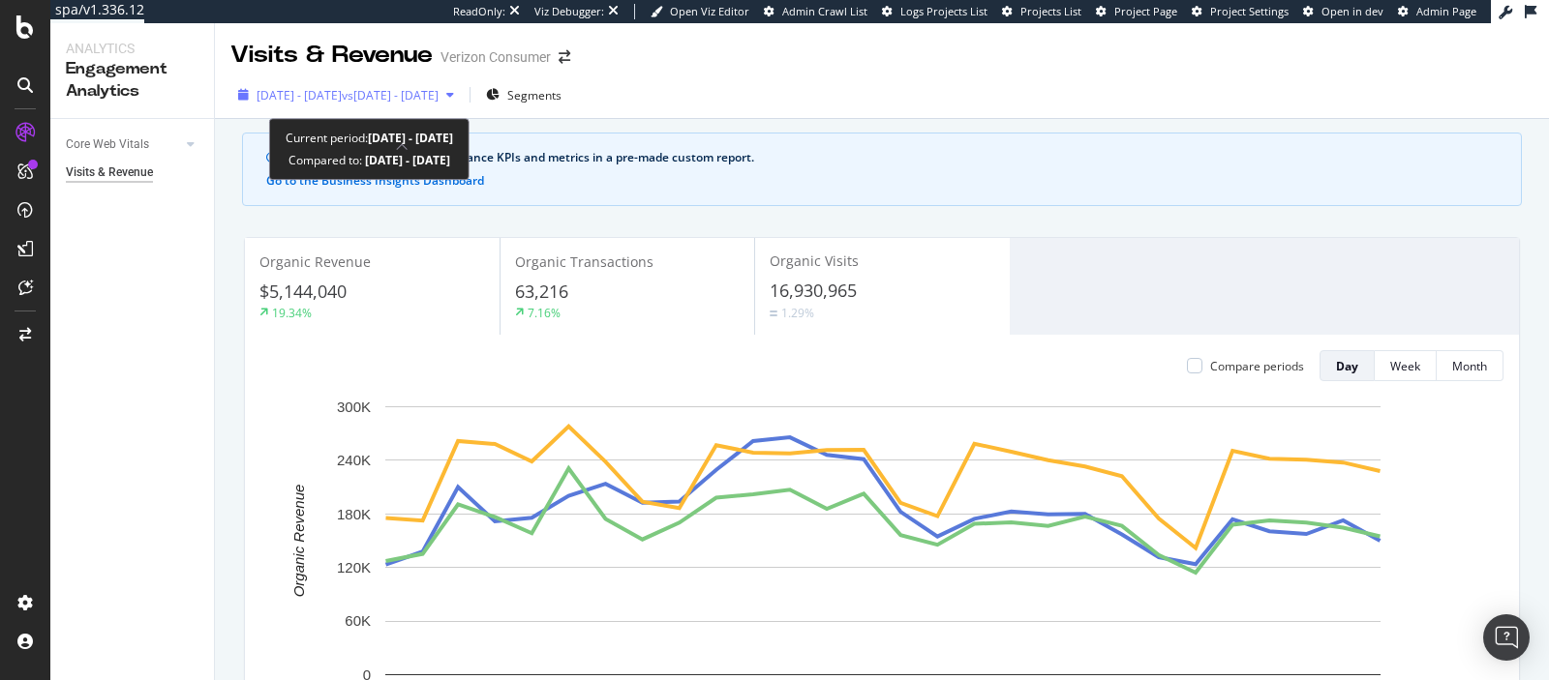
click at [415, 81] on div "2025 Mar. 29th - Apr. 25th vs 2025 Mar. 1st - Mar. 28th" at bounding box center [345, 94] width 231 height 29
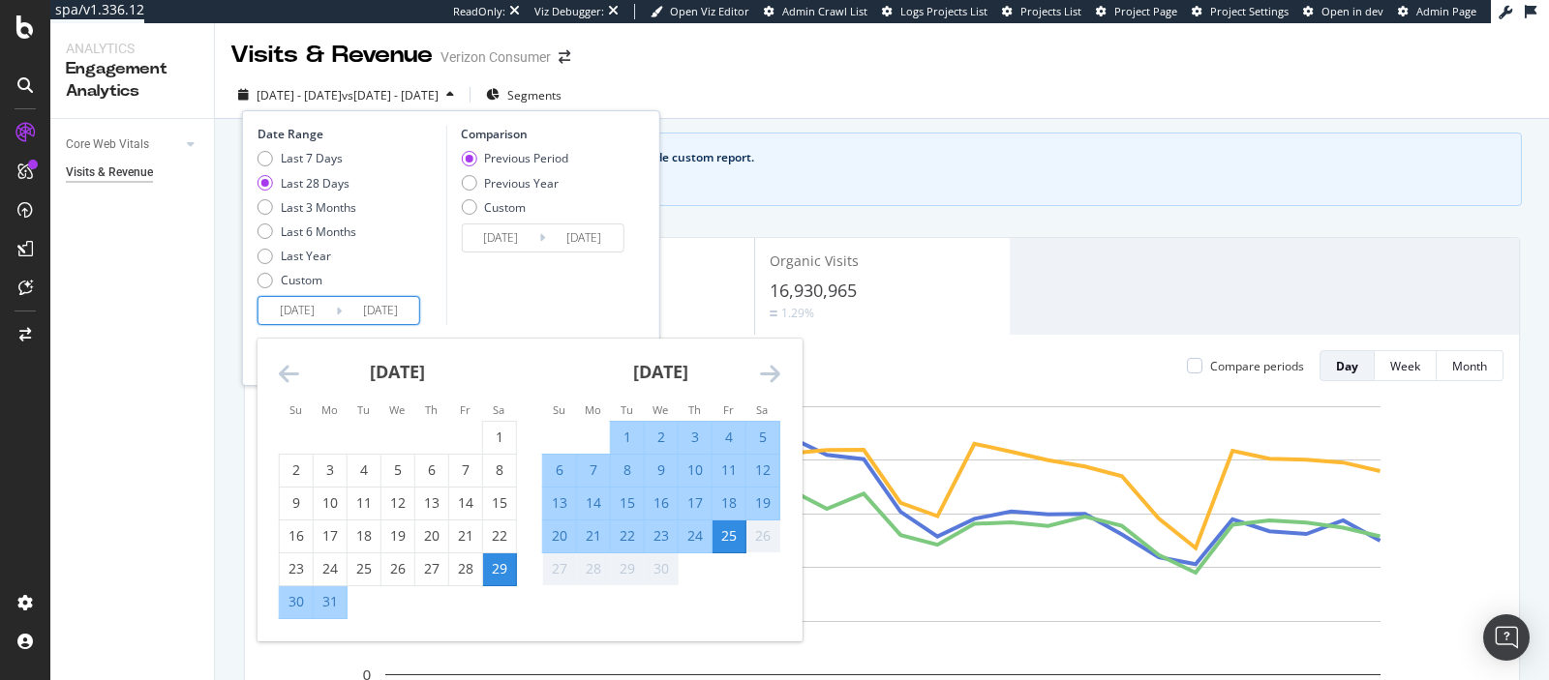
click at [312, 312] on input "2025/03/29" at bounding box center [296, 310] width 77 height 27
click at [769, 368] on icon "Move forward to switch to the next month." at bounding box center [770, 373] width 20 height 23
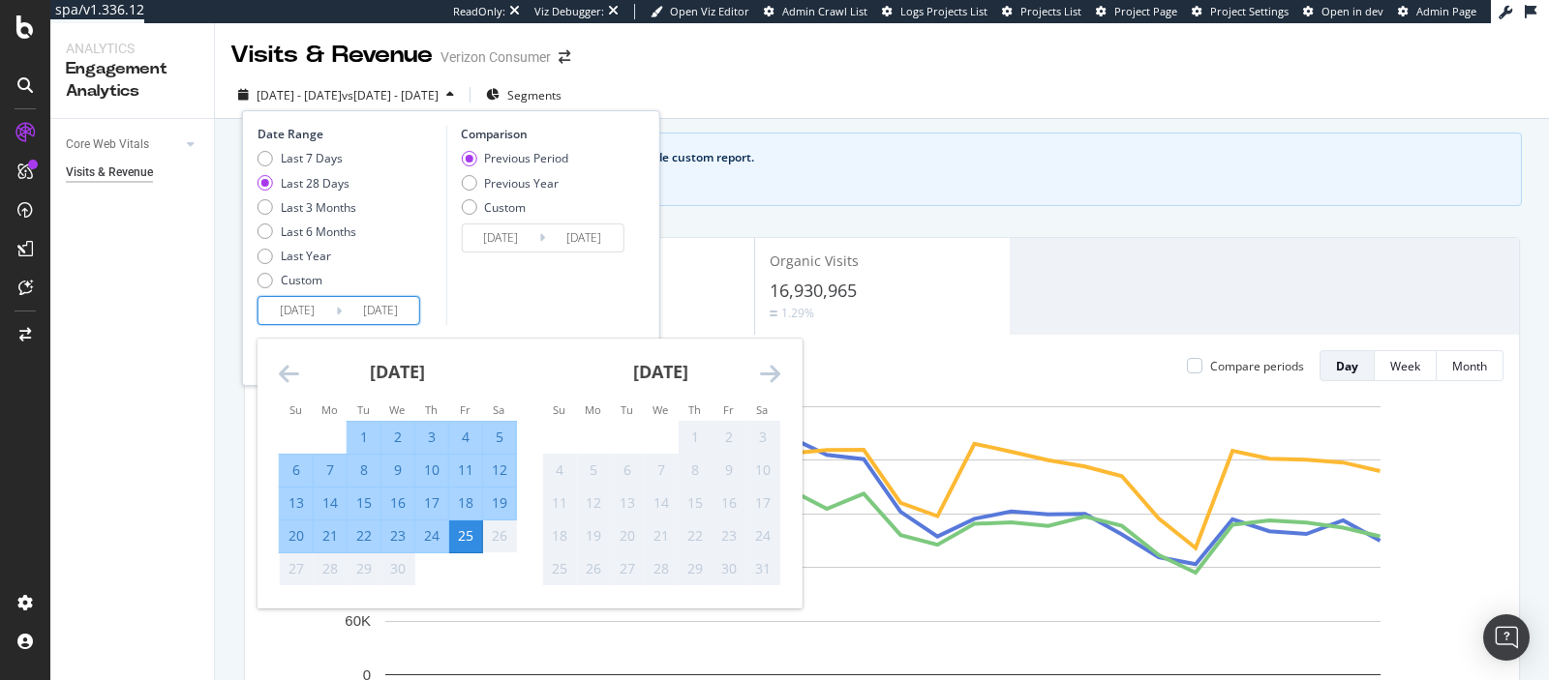
click at [600, 546] on div "19" at bounding box center [593, 537] width 33 height 32
click at [771, 373] on icon "Move forward to switch to the next month." at bounding box center [770, 373] width 20 height 23
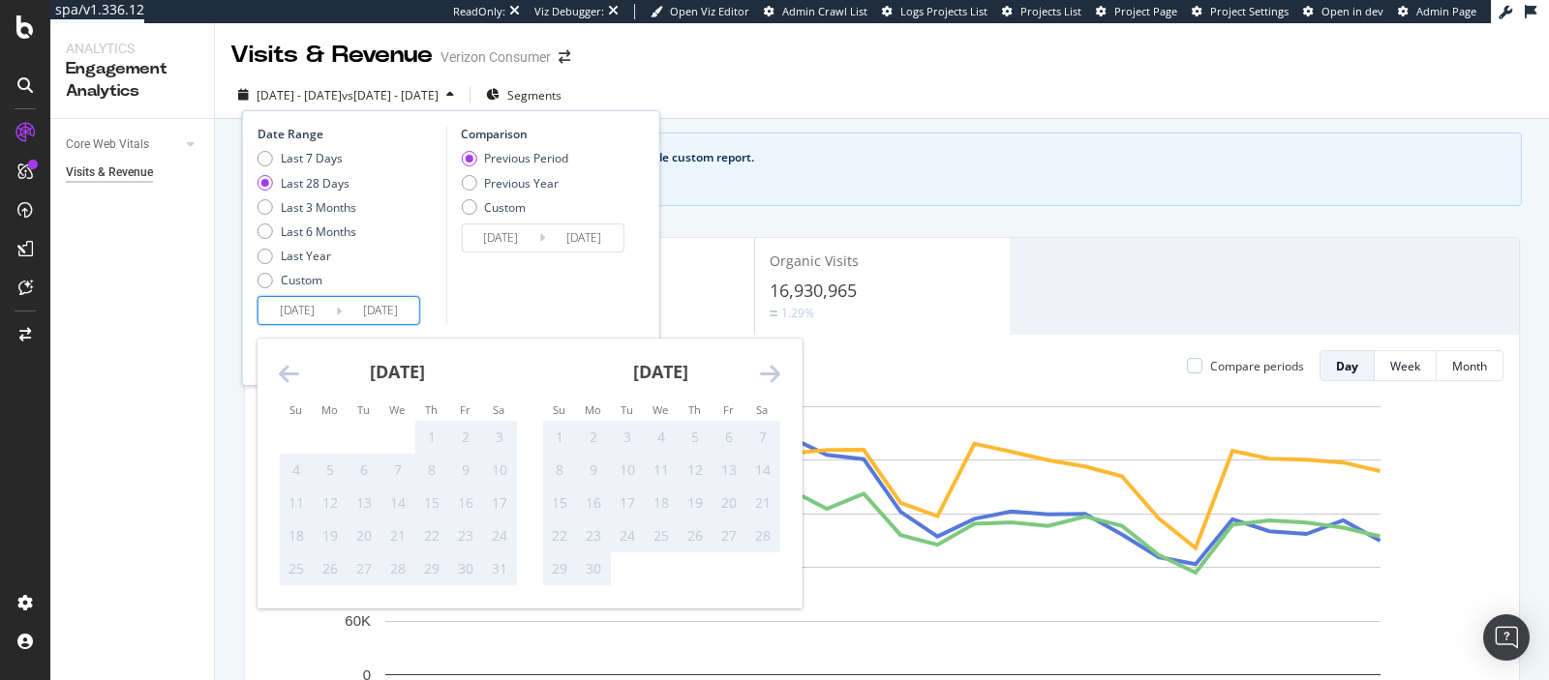
click at [771, 373] on icon "Move forward to switch to the next month." at bounding box center [770, 373] width 20 height 23
click at [275, 377] on div "June 2025 1 2 3 4 5 6 7 8 9 10 11 12 13 14 15 16 17 18 19 20 21 22 23 24 25 26 …" at bounding box center [397, 463] width 263 height 248
click at [284, 376] on icon "Move backward to switch to the previous month." at bounding box center [289, 373] width 20 height 23
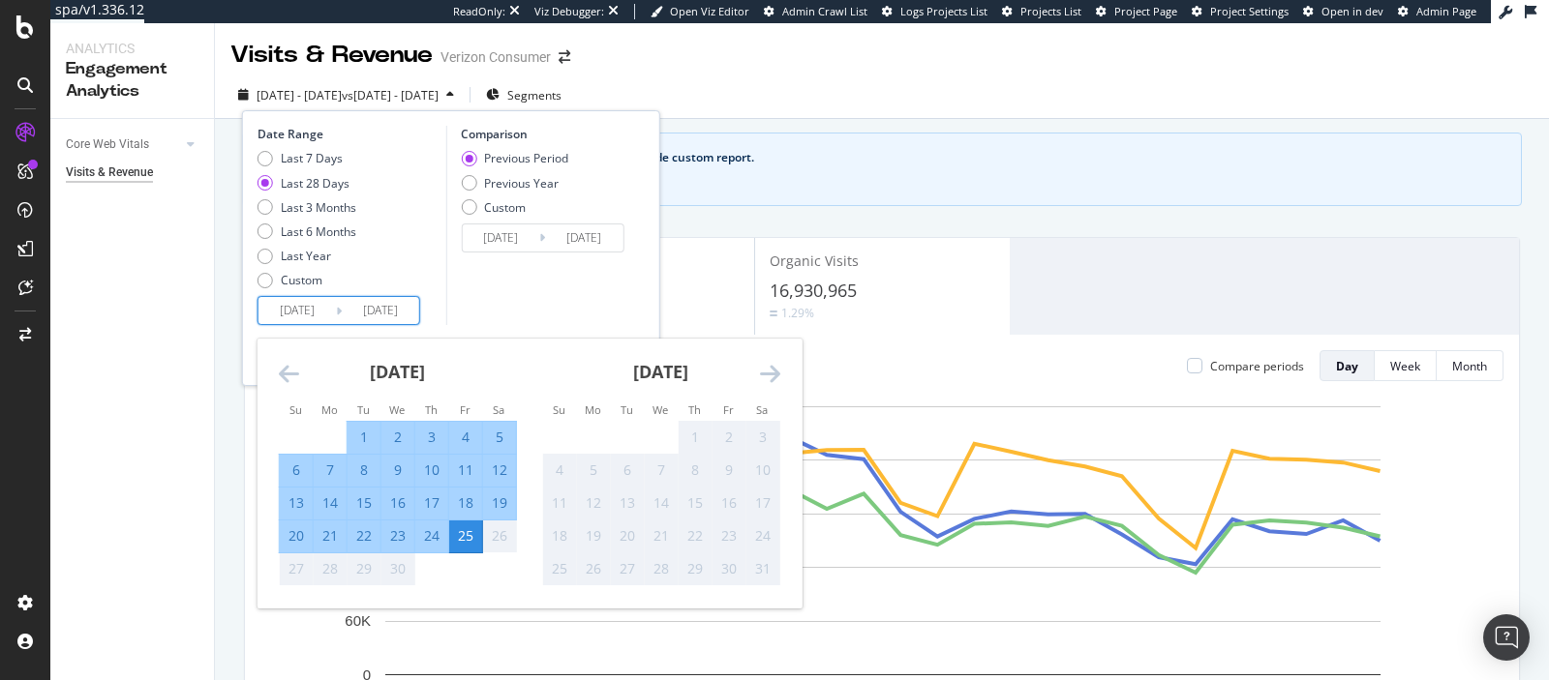
click at [284, 376] on icon "Move backward to switch to the previous month." at bounding box center [289, 373] width 20 height 23
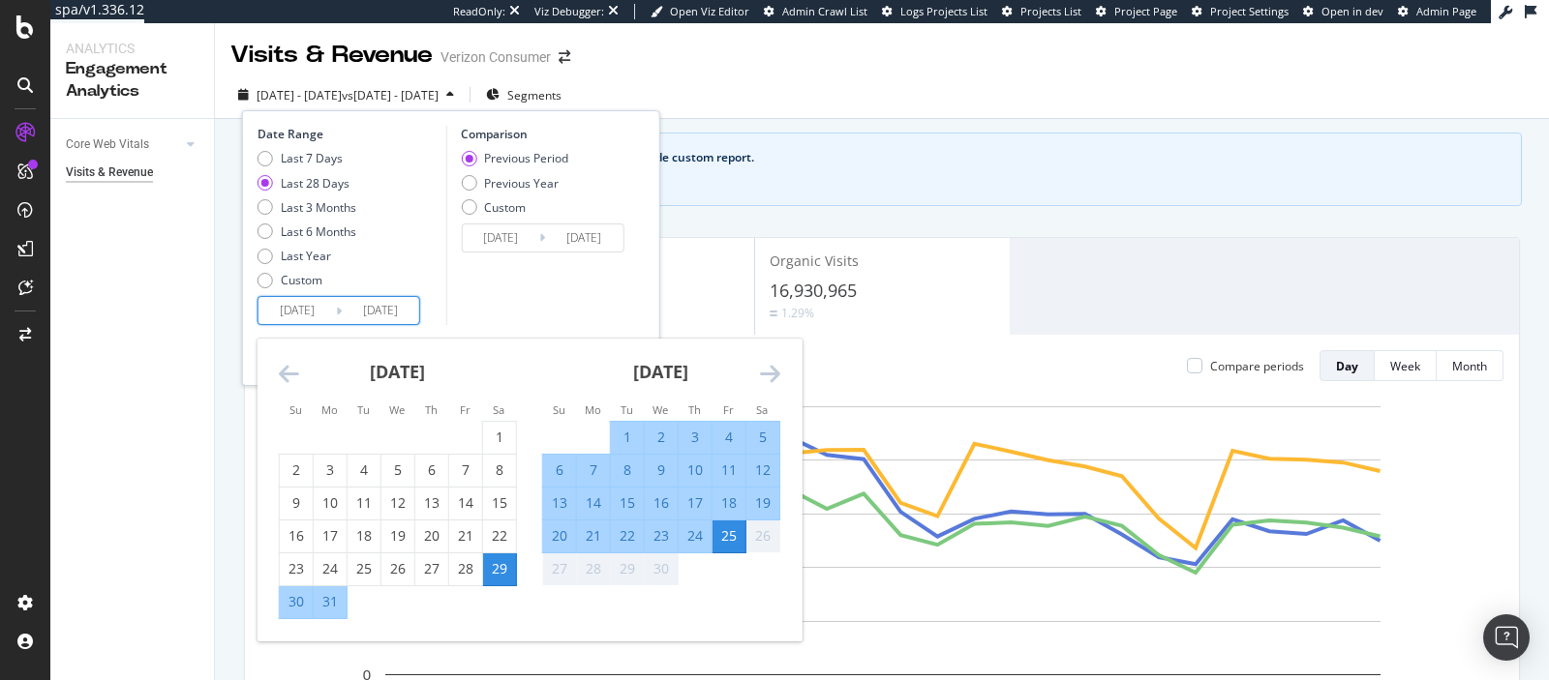
click at [764, 371] on icon "Move forward to switch to the next month." at bounding box center [770, 373] width 20 height 23
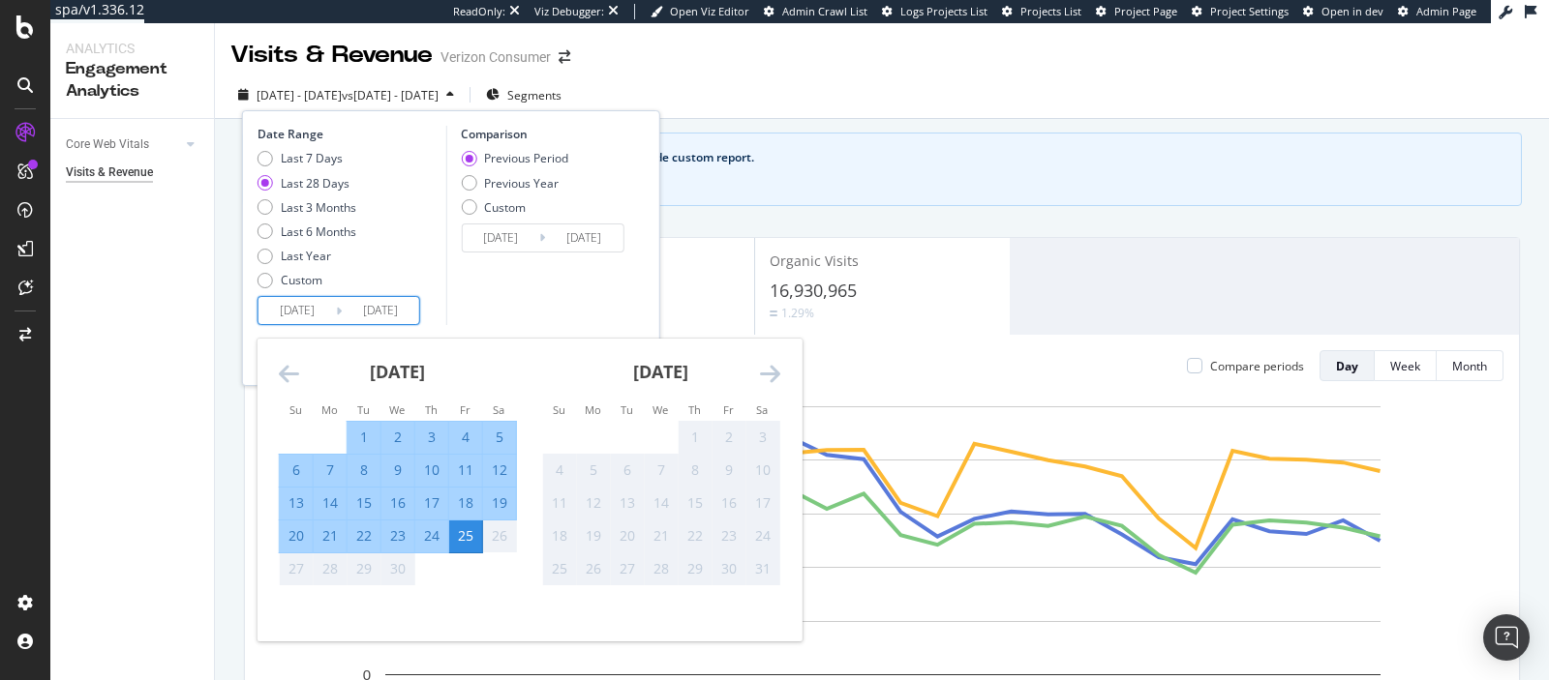
click at [875, 183] on div "See your organic search performance KPIs and metrics in a pre-made custom repor…" at bounding box center [882, 170] width 1280 height 74
